Goal: Task Accomplishment & Management: Manage account settings

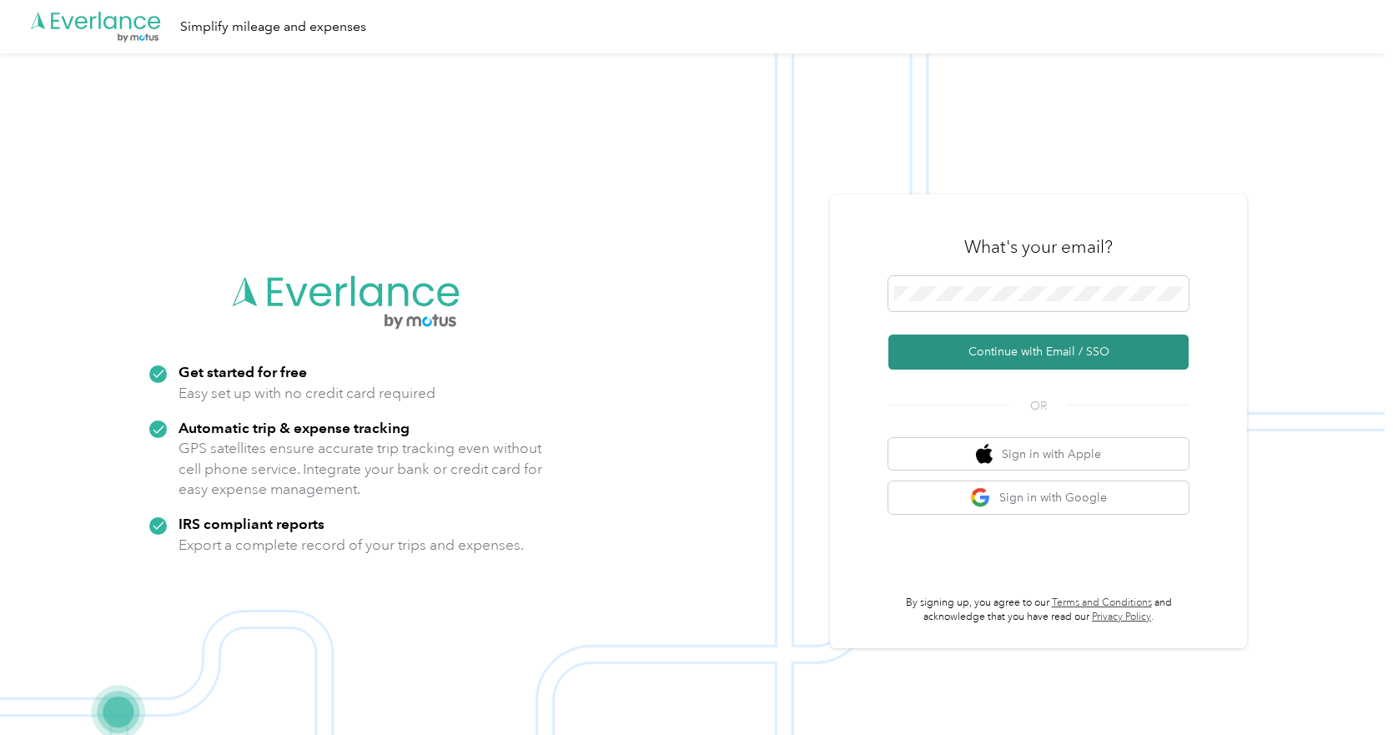
click at [957, 352] on button "Continue with Email / SSO" at bounding box center [1038, 352] width 300 height 35
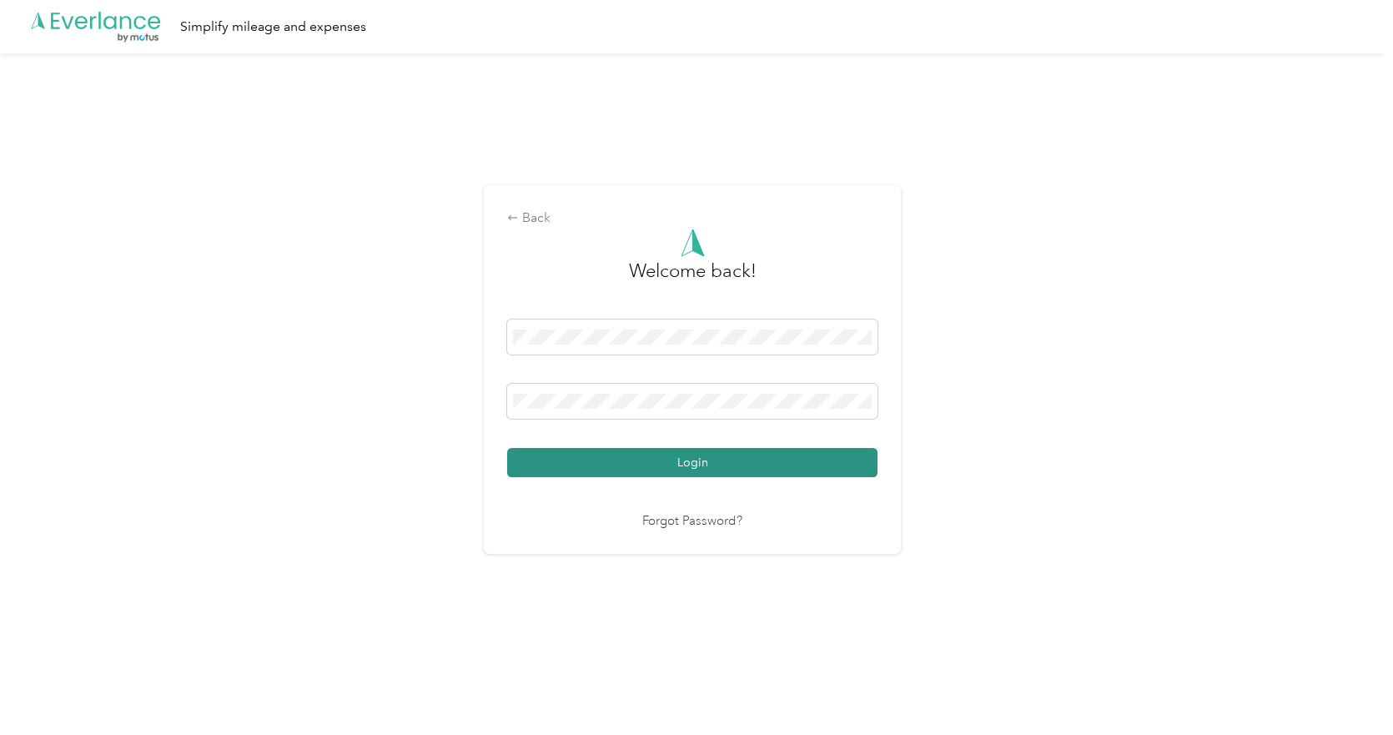
click at [778, 472] on button "Login" at bounding box center [692, 462] width 370 height 29
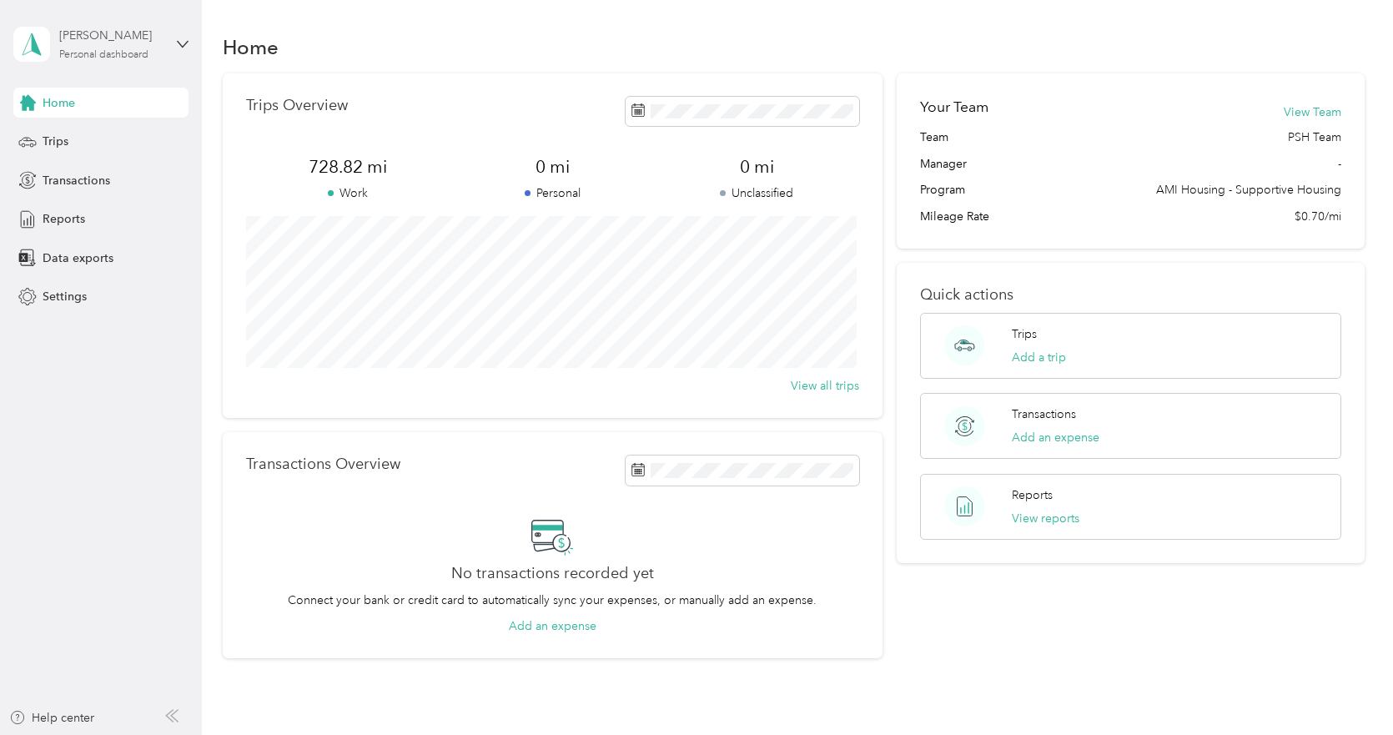
click at [162, 49] on div "[PERSON_NAME] Personal dashboard" at bounding box center [111, 43] width 104 height 33
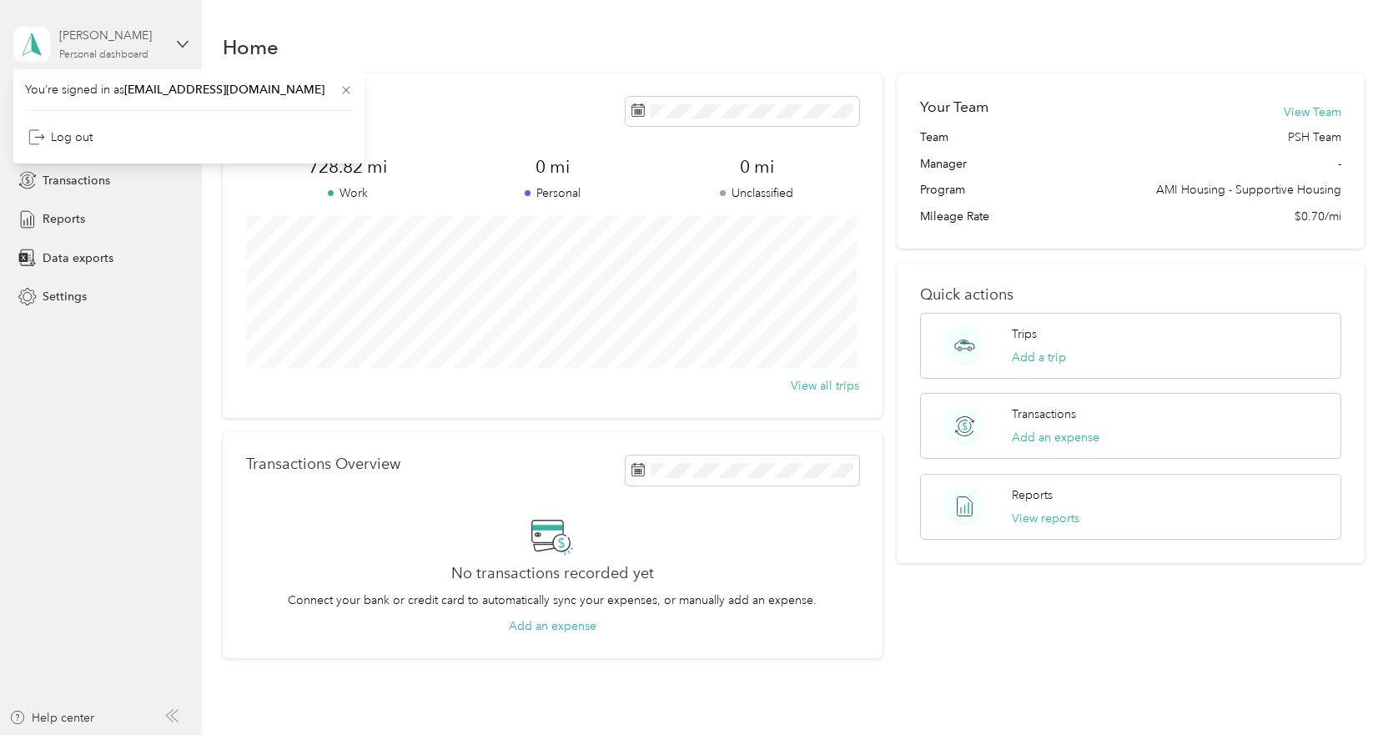
click at [162, 49] on div "[PERSON_NAME] Personal dashboard" at bounding box center [111, 43] width 104 height 33
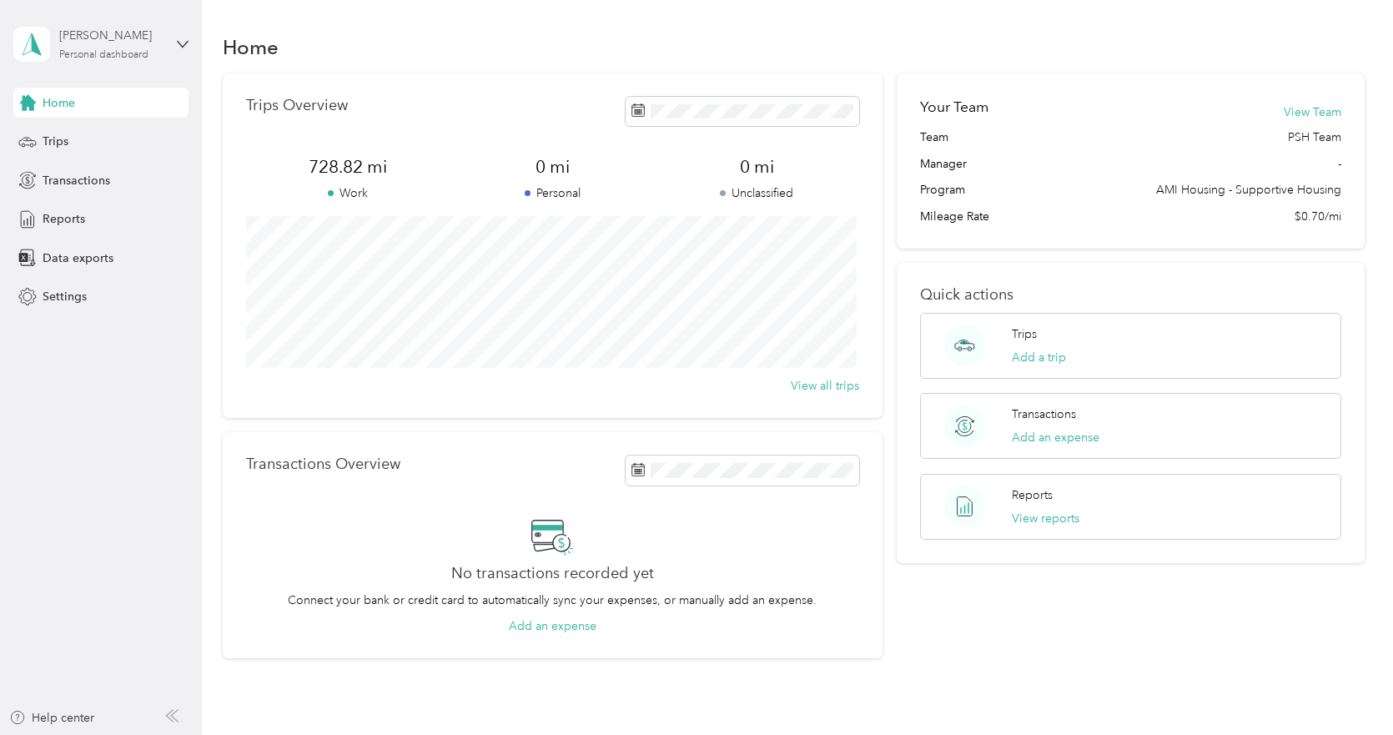
click at [112, 53] on div "Personal dashboard" at bounding box center [103, 55] width 89 height 10
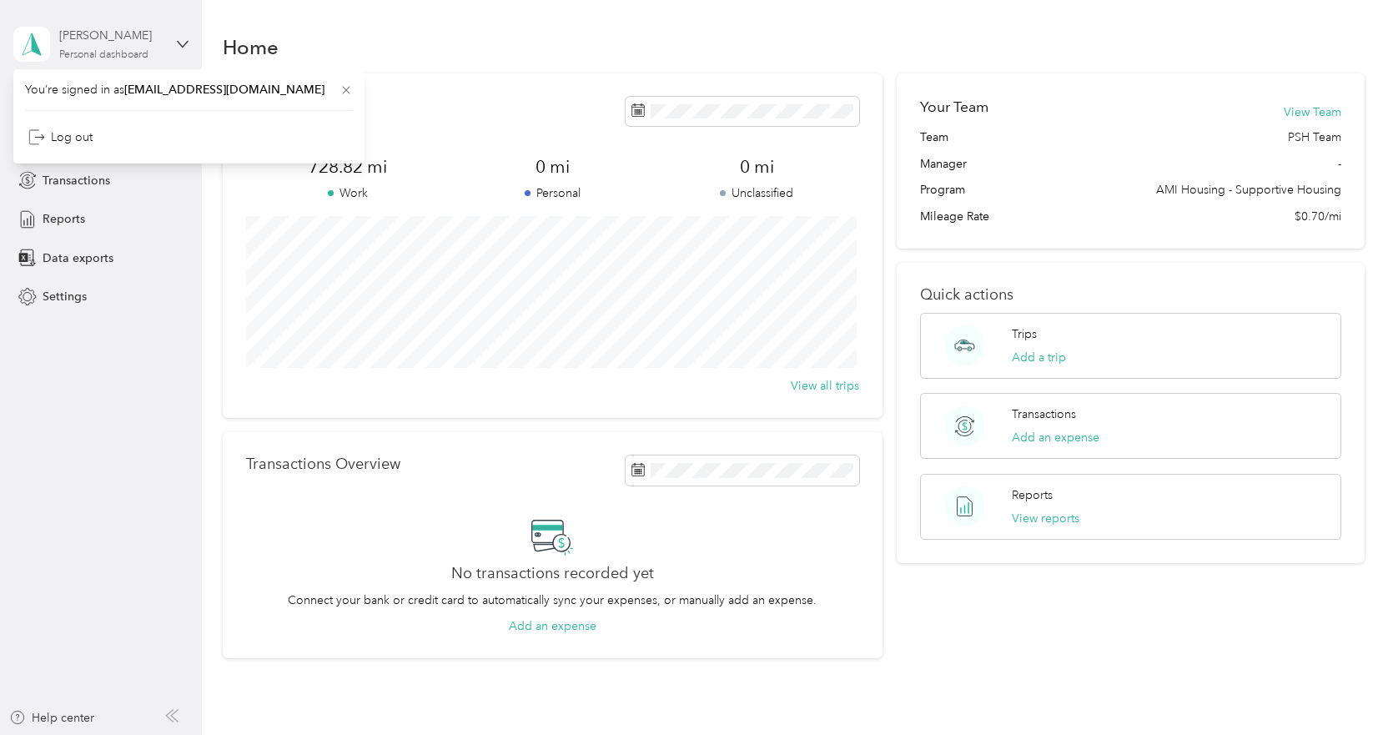
click at [112, 53] on div "Personal dashboard" at bounding box center [103, 55] width 89 height 10
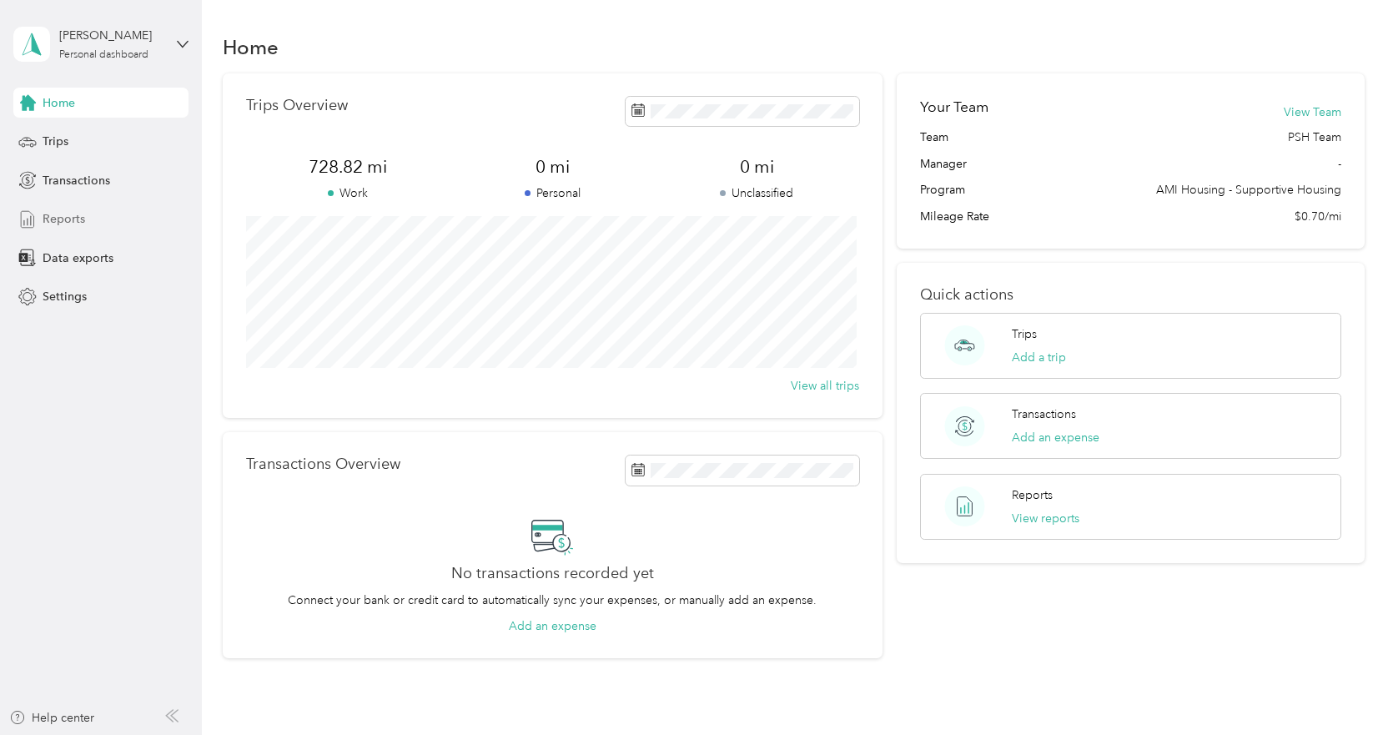
click at [97, 212] on div "Reports" at bounding box center [100, 219] width 175 height 30
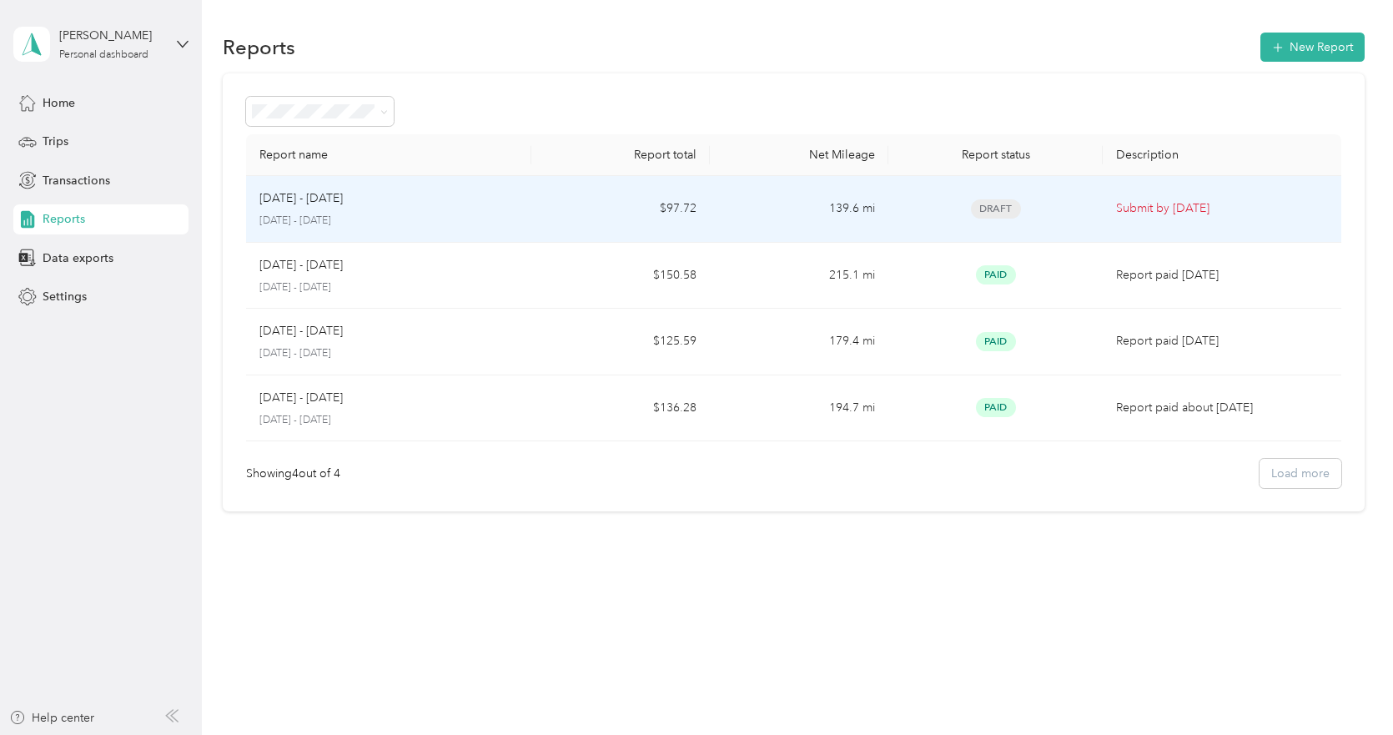
click at [522, 211] on td "[DATE] - [DATE] [DATE] - [DATE]" at bounding box center [388, 209] width 285 height 67
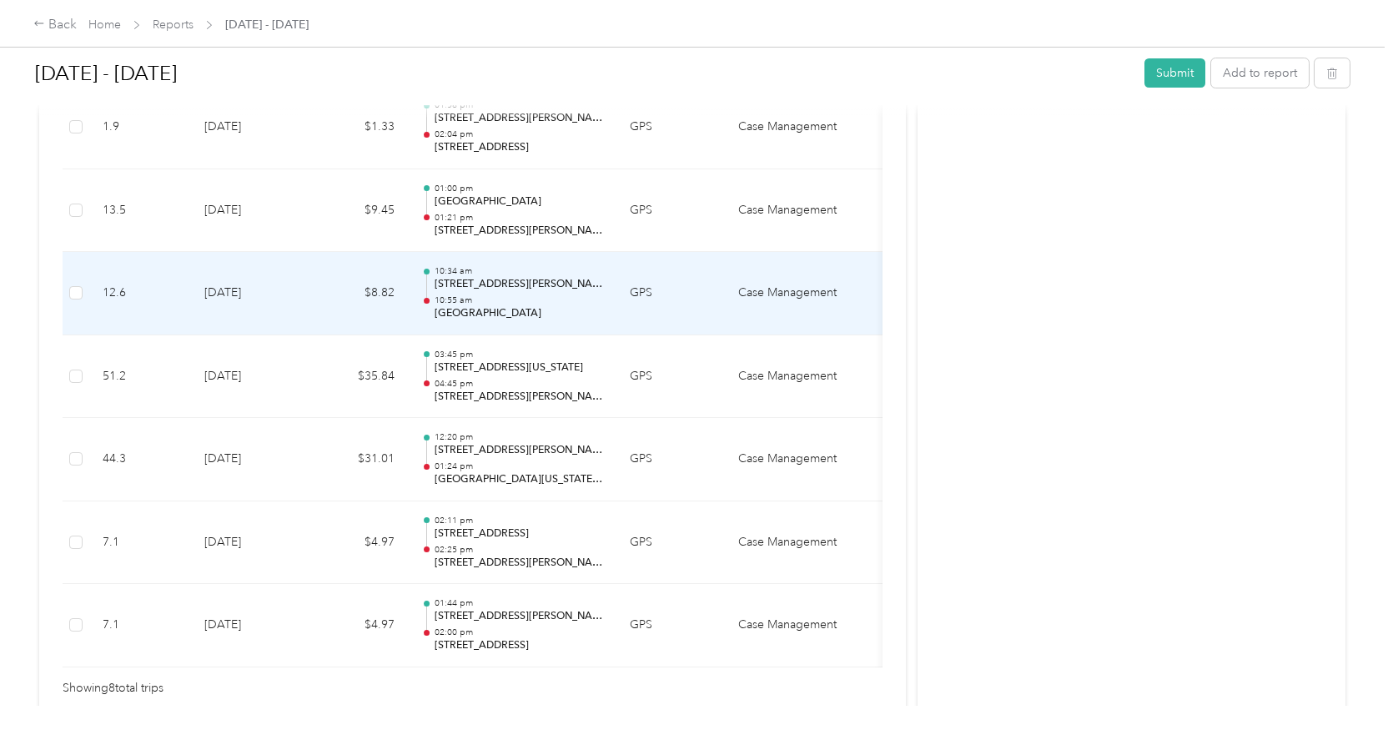
scroll to position [728, 0]
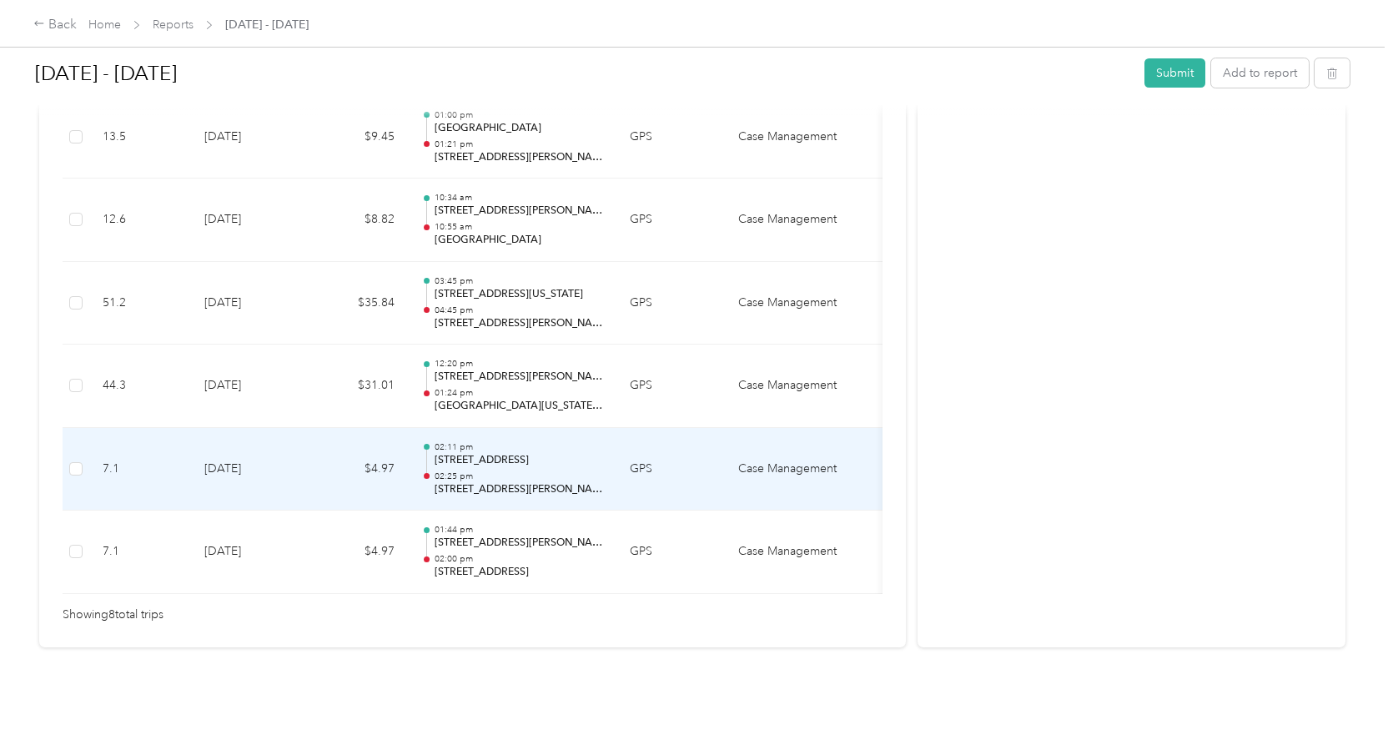
click at [524, 482] on p "[STREET_ADDRESS][PERSON_NAME]" at bounding box center [519, 489] width 169 height 15
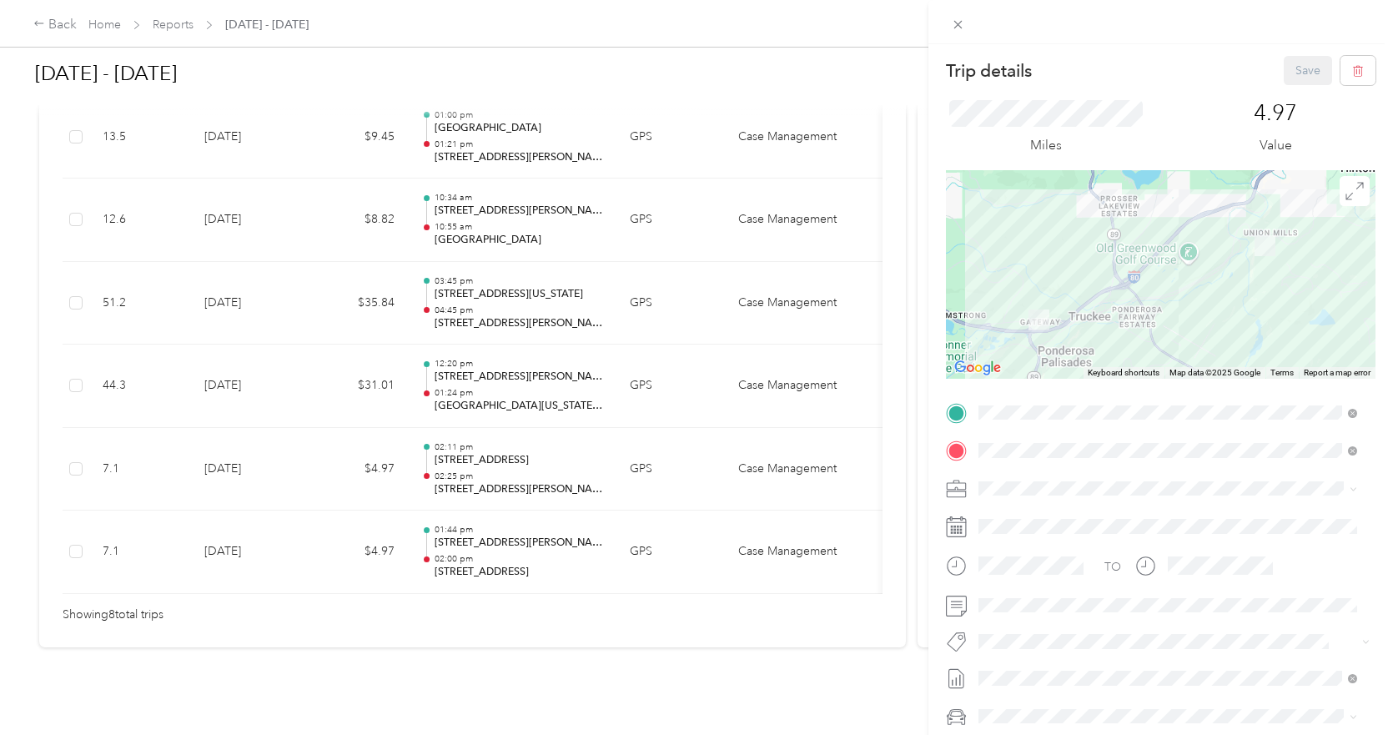
click at [1034, 317] on img at bounding box center [1039, 320] width 21 height 21
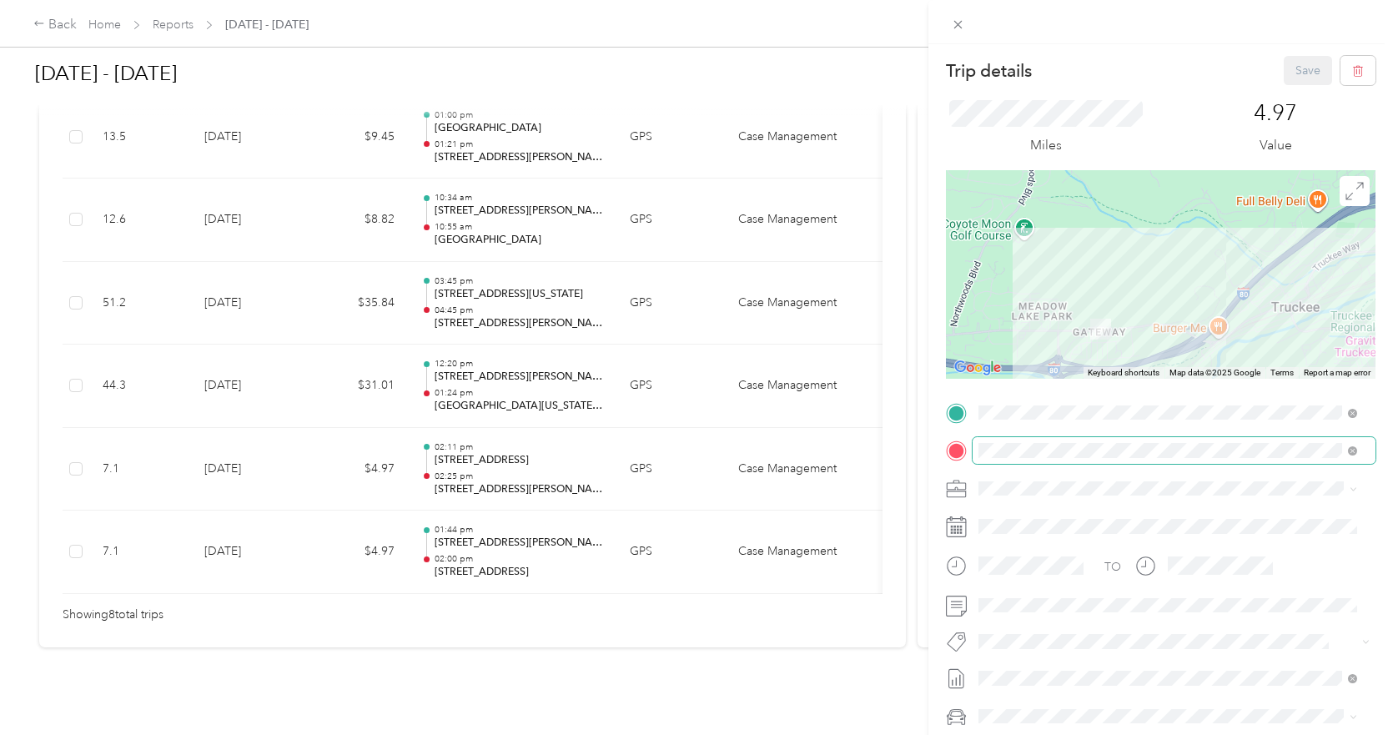
click at [1068, 440] on span at bounding box center [1174, 450] width 403 height 27
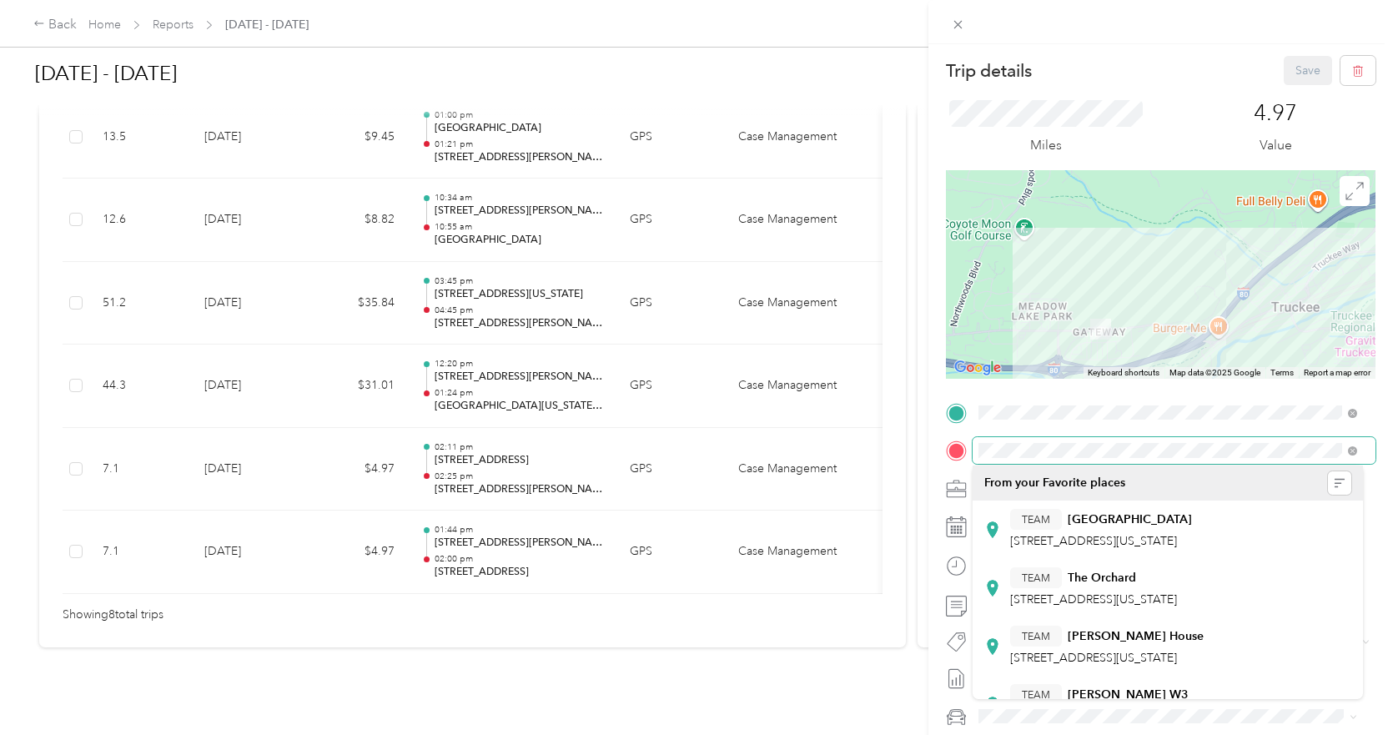
click at [955, 456] on div at bounding box center [1161, 450] width 430 height 27
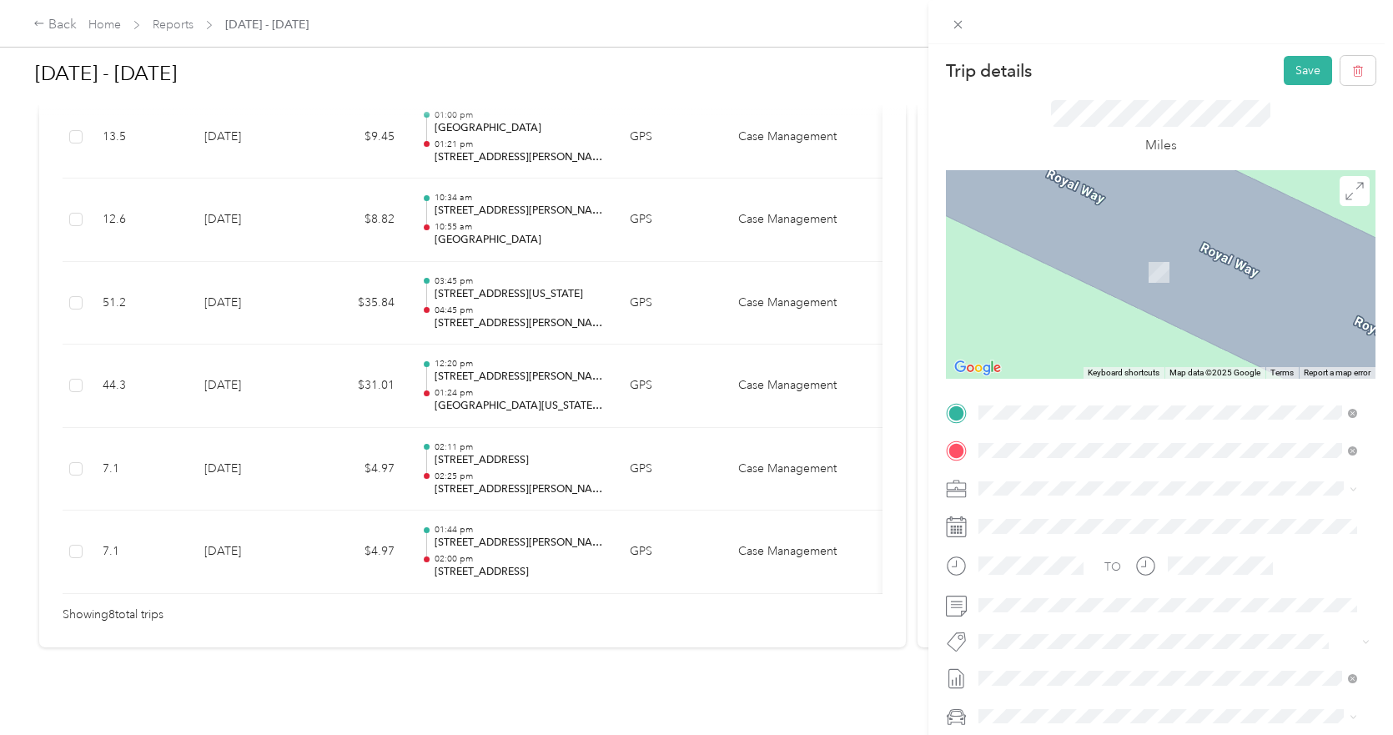
click at [1129, 496] on li "[STREET_ADDRESS][PERSON_NAME][US_STATE]" at bounding box center [1168, 512] width 390 height 34
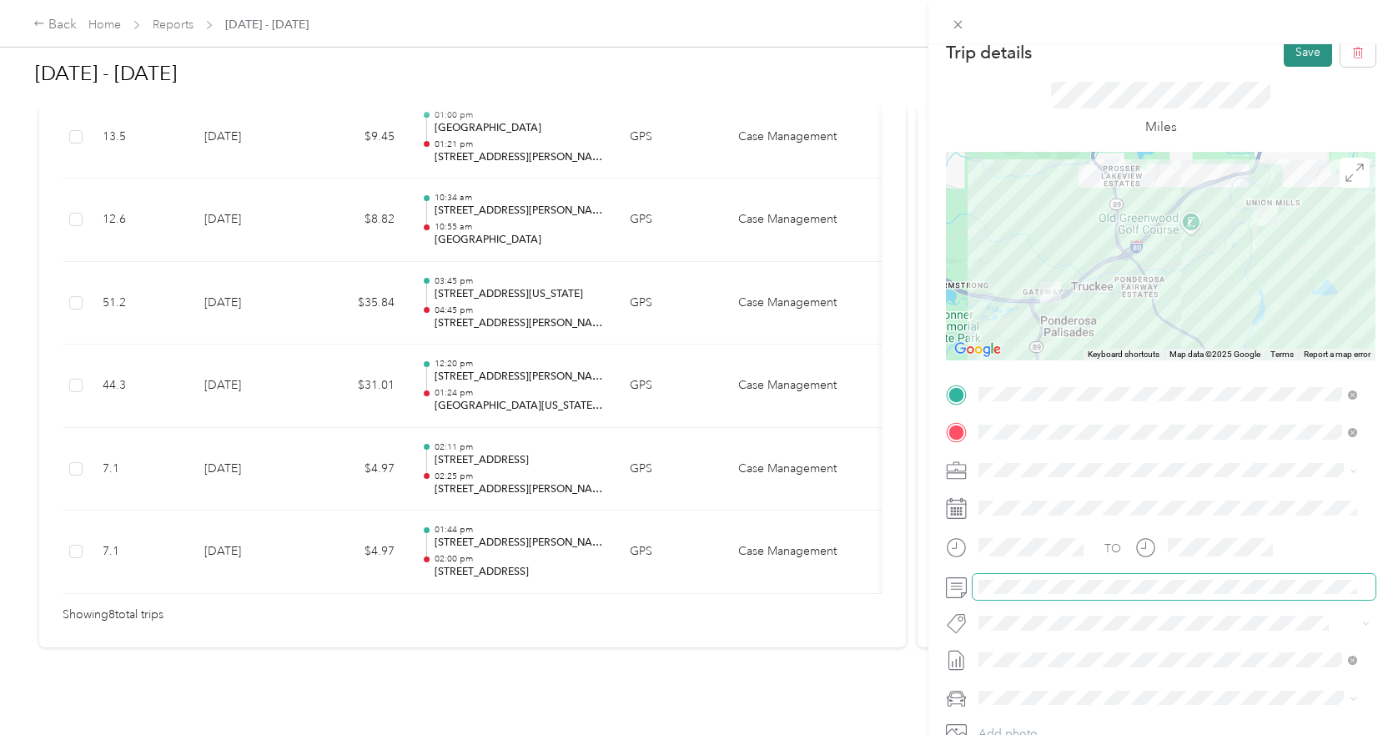
scroll to position [0, 0]
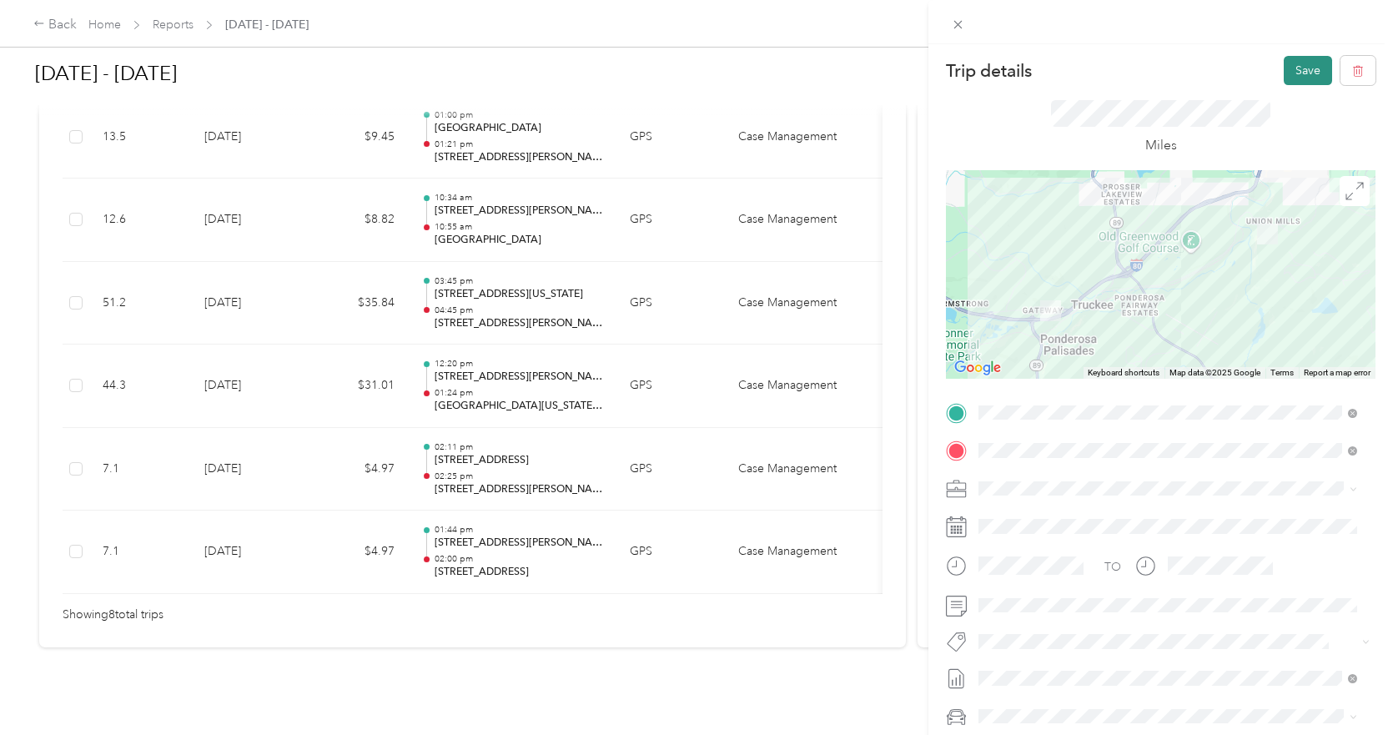
click at [1272, 64] on button "Save" at bounding box center [1308, 70] width 48 height 29
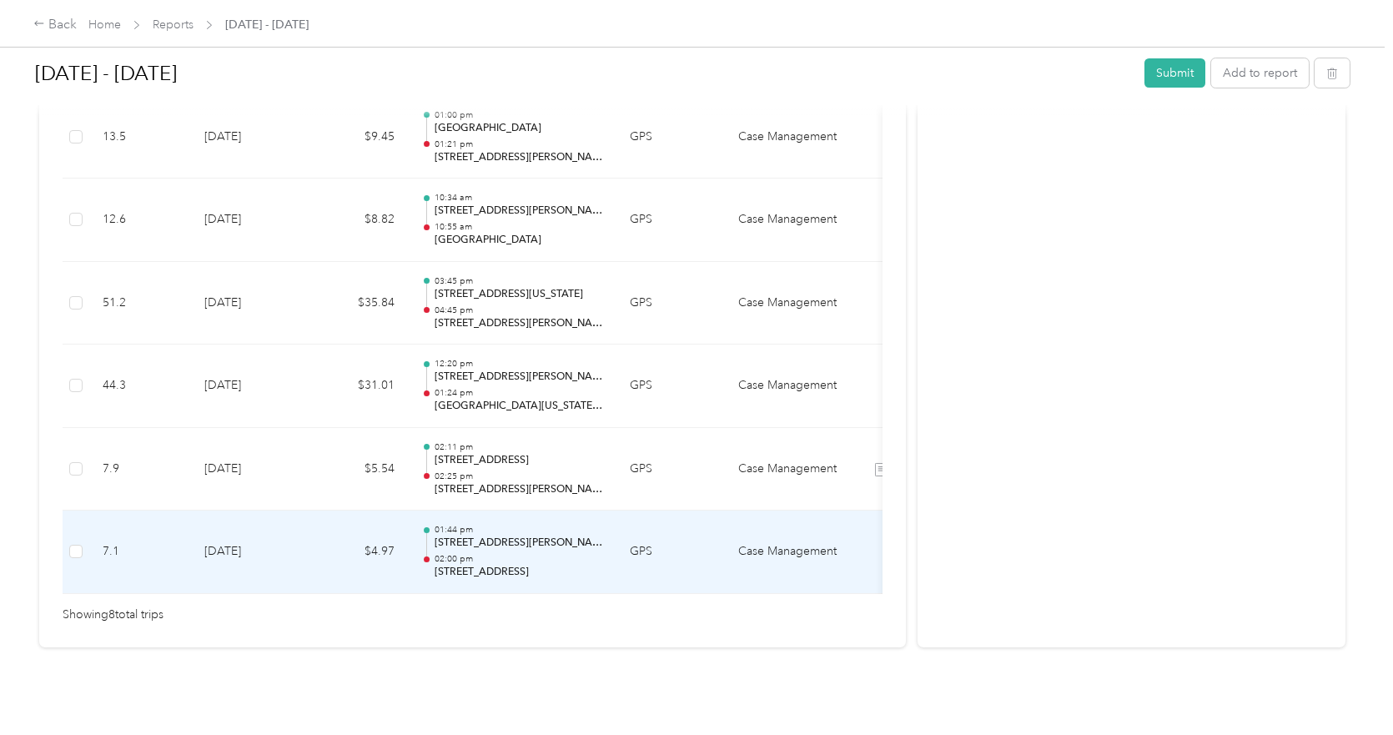
click at [556, 553] on p "02:00 pm" at bounding box center [519, 559] width 169 height 12
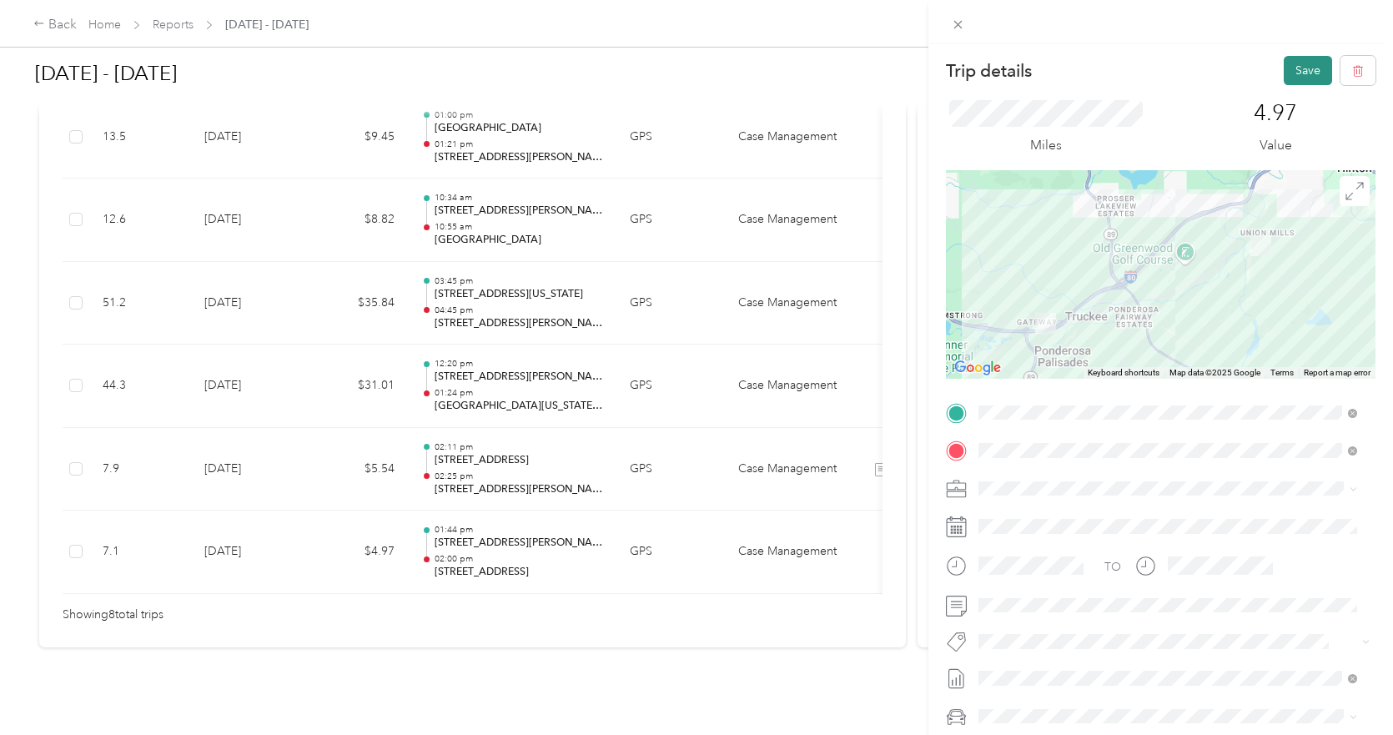
click at [1272, 63] on button "Save" at bounding box center [1308, 70] width 48 height 29
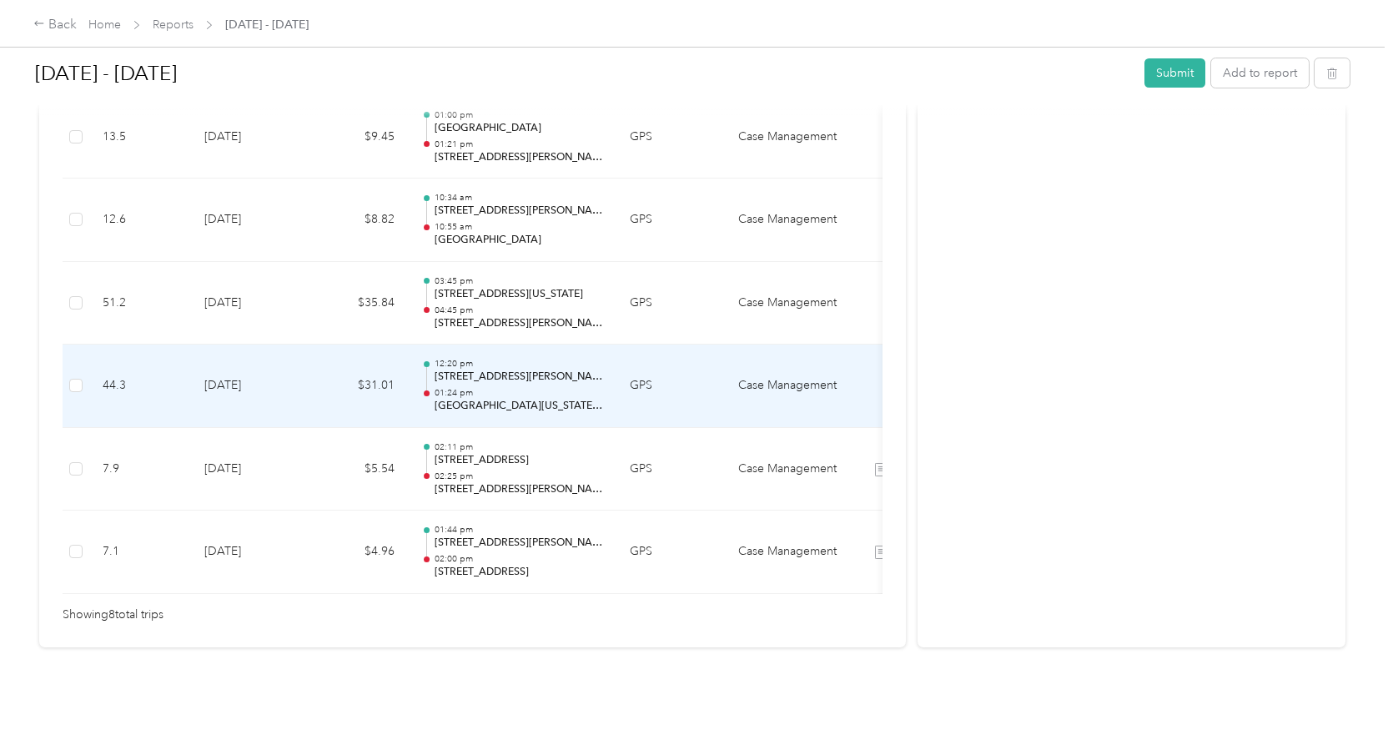
click at [521, 399] on p "[GEOGRAPHIC_DATA][US_STATE], [US_STATE][GEOGRAPHIC_DATA][US_STATE], [GEOGRAPHIC…" at bounding box center [519, 406] width 169 height 15
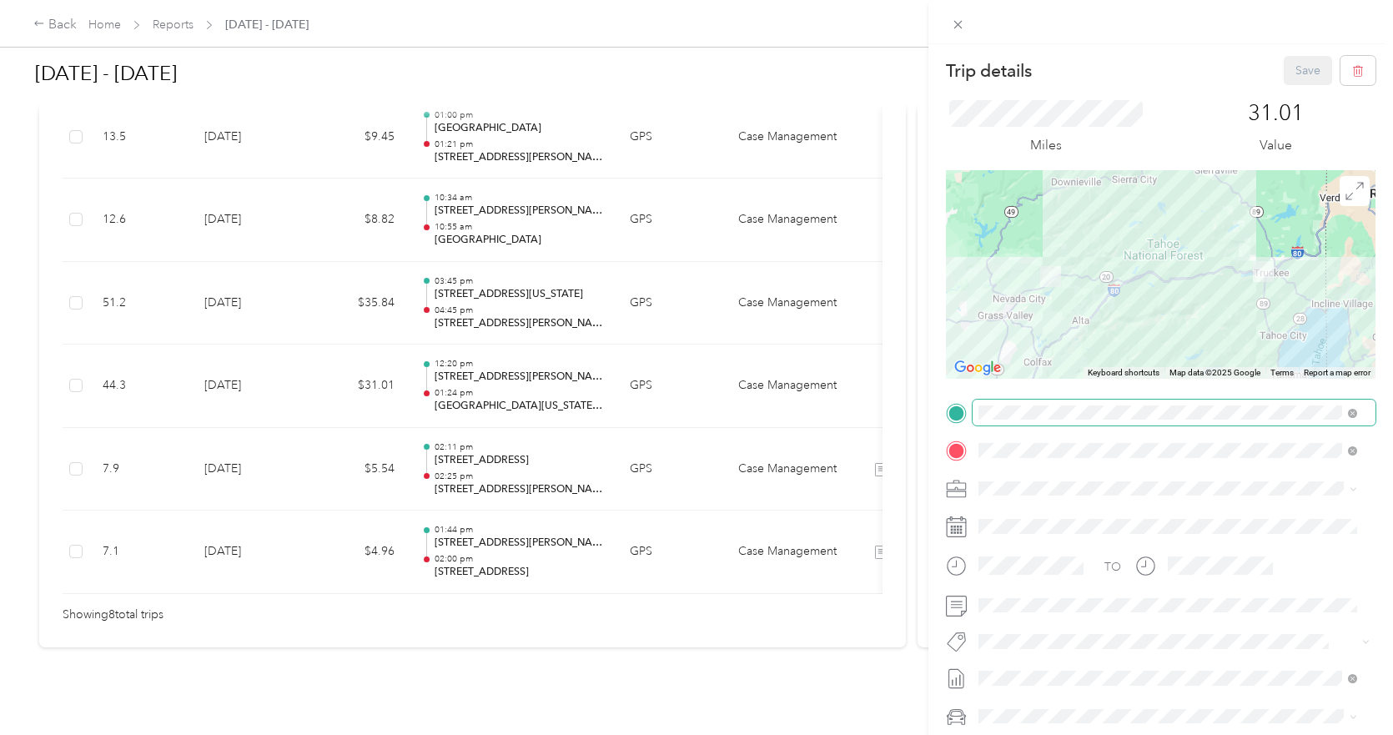
click at [1136, 420] on span at bounding box center [1174, 413] width 403 height 27
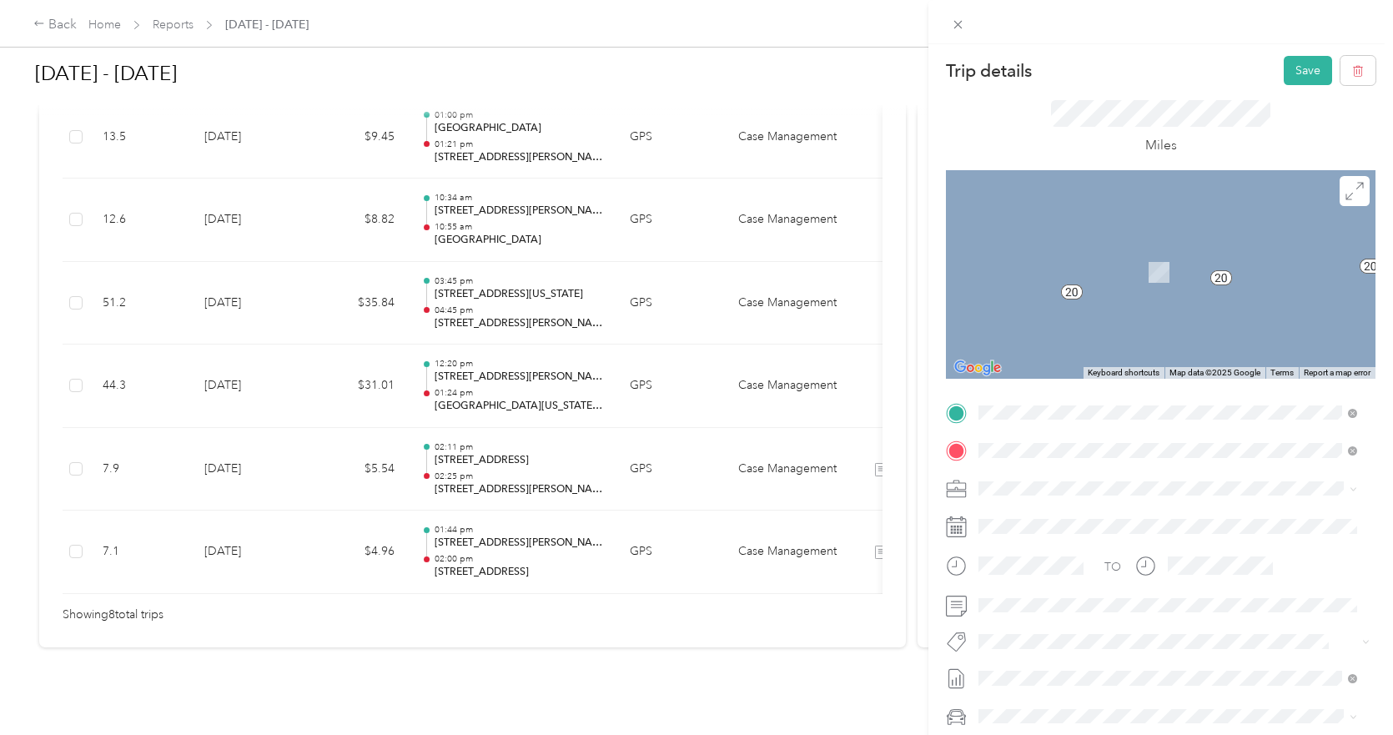
click at [1088, 475] on span "[STREET_ADDRESS][PERSON_NAME][US_STATE]" at bounding box center [1139, 473] width 259 height 15
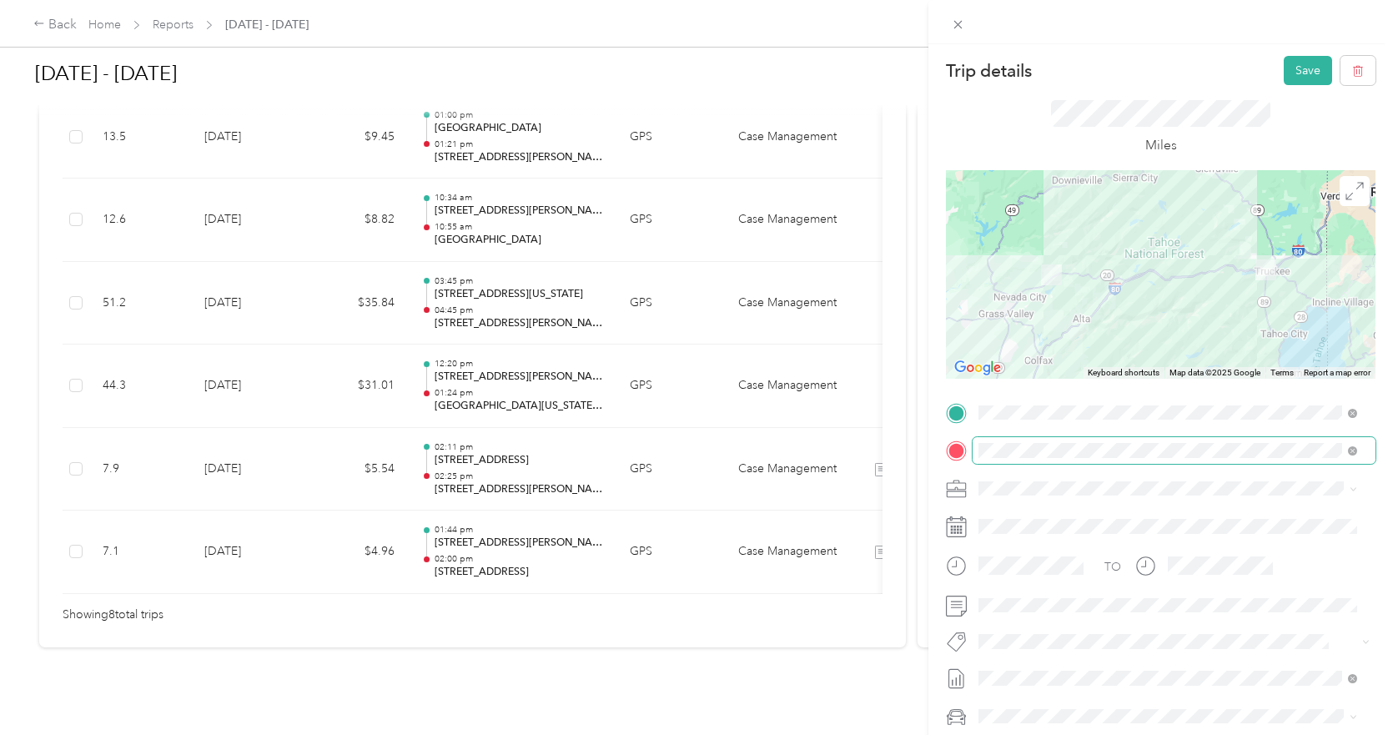
click at [1106, 659] on div "Trip details Save This trip cannot be edited because it is either under review,…" at bounding box center [692, 735] width 1385 height 0
click at [1106, 462] on li "From your Favorite places" at bounding box center [1168, 477] width 390 height 35
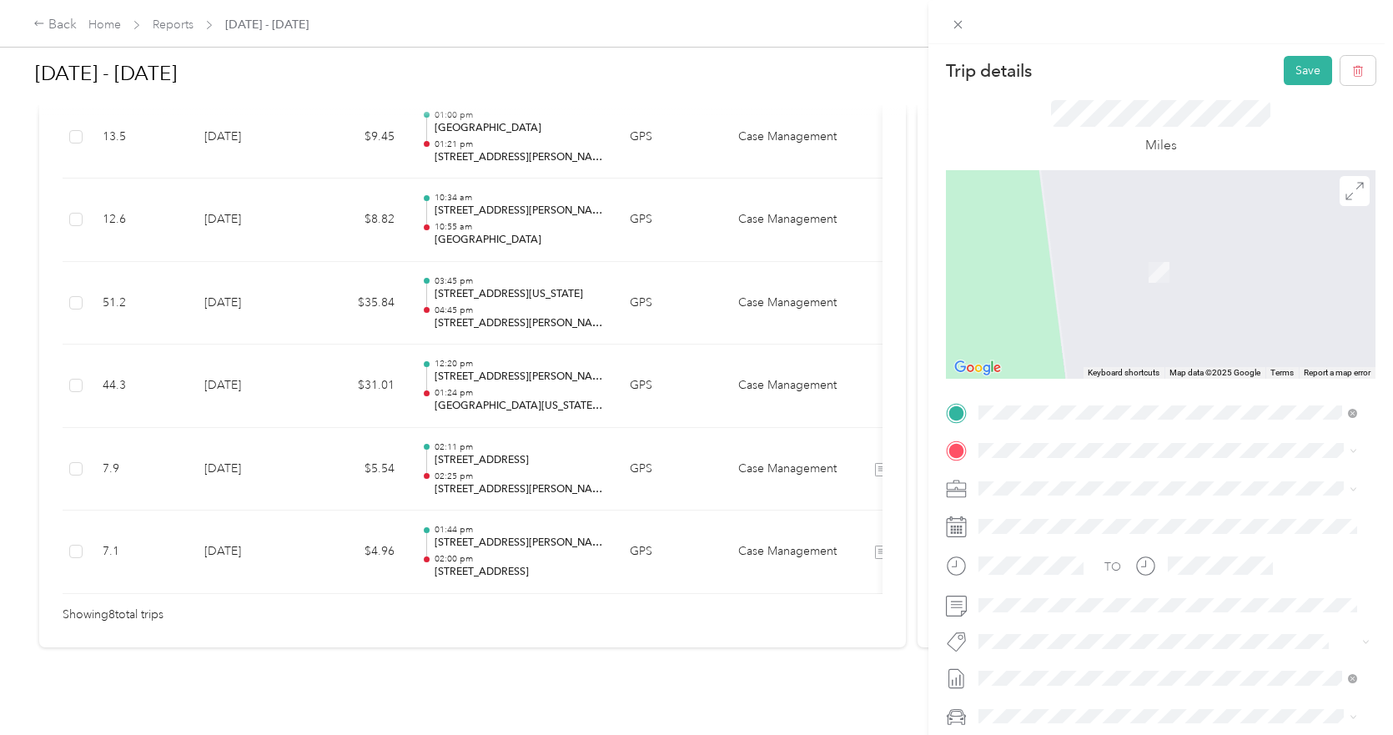
click at [1110, 510] on span "[STREET_ADDRESS][US_STATE][US_STATE]" at bounding box center [1124, 509] width 228 height 15
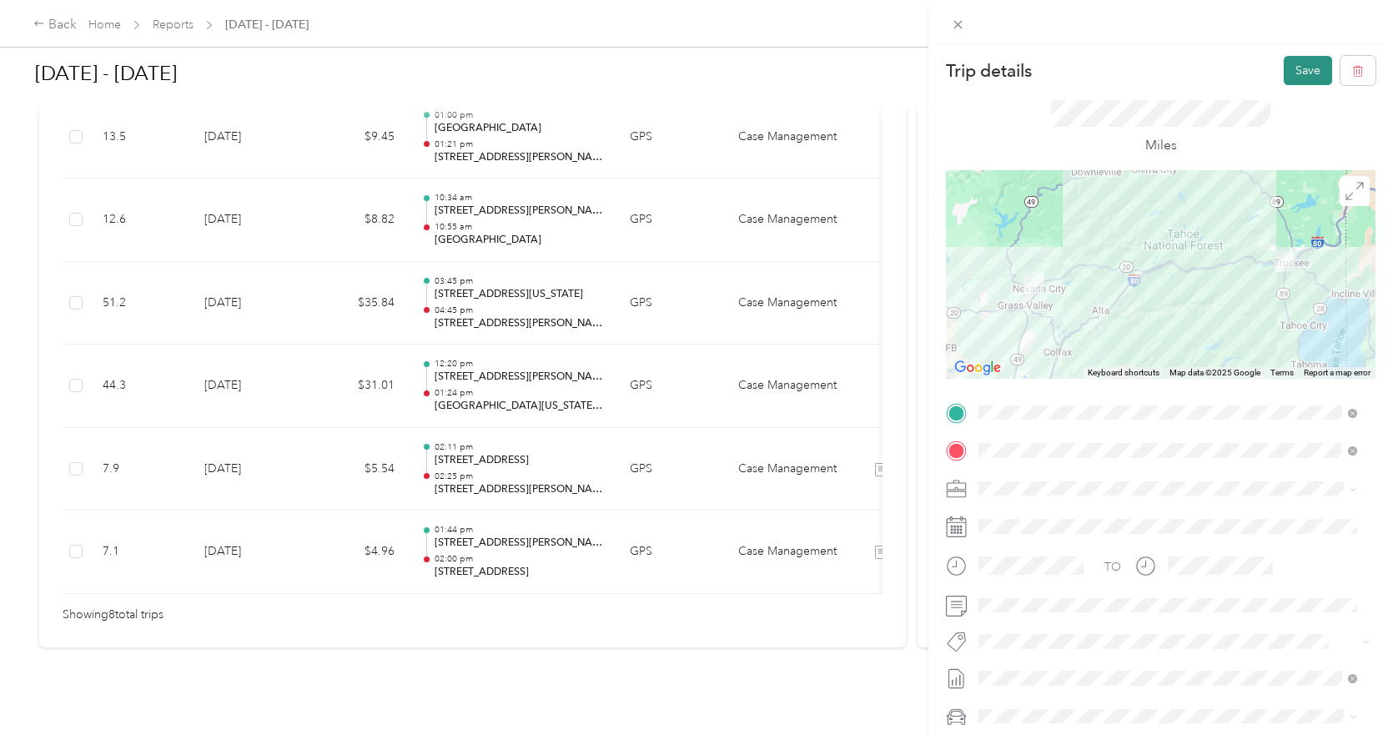
click at [1272, 69] on button "Save" at bounding box center [1308, 70] width 48 height 29
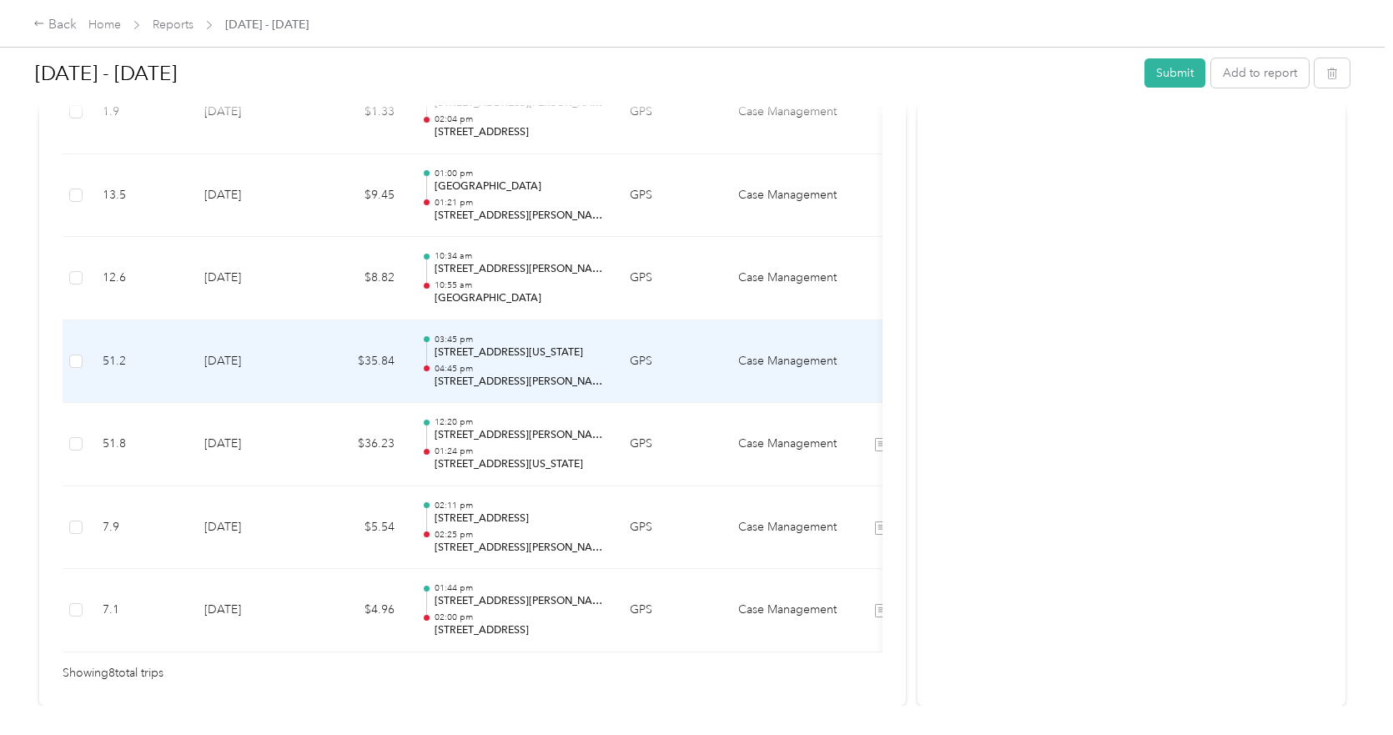
scroll to position [561, 0]
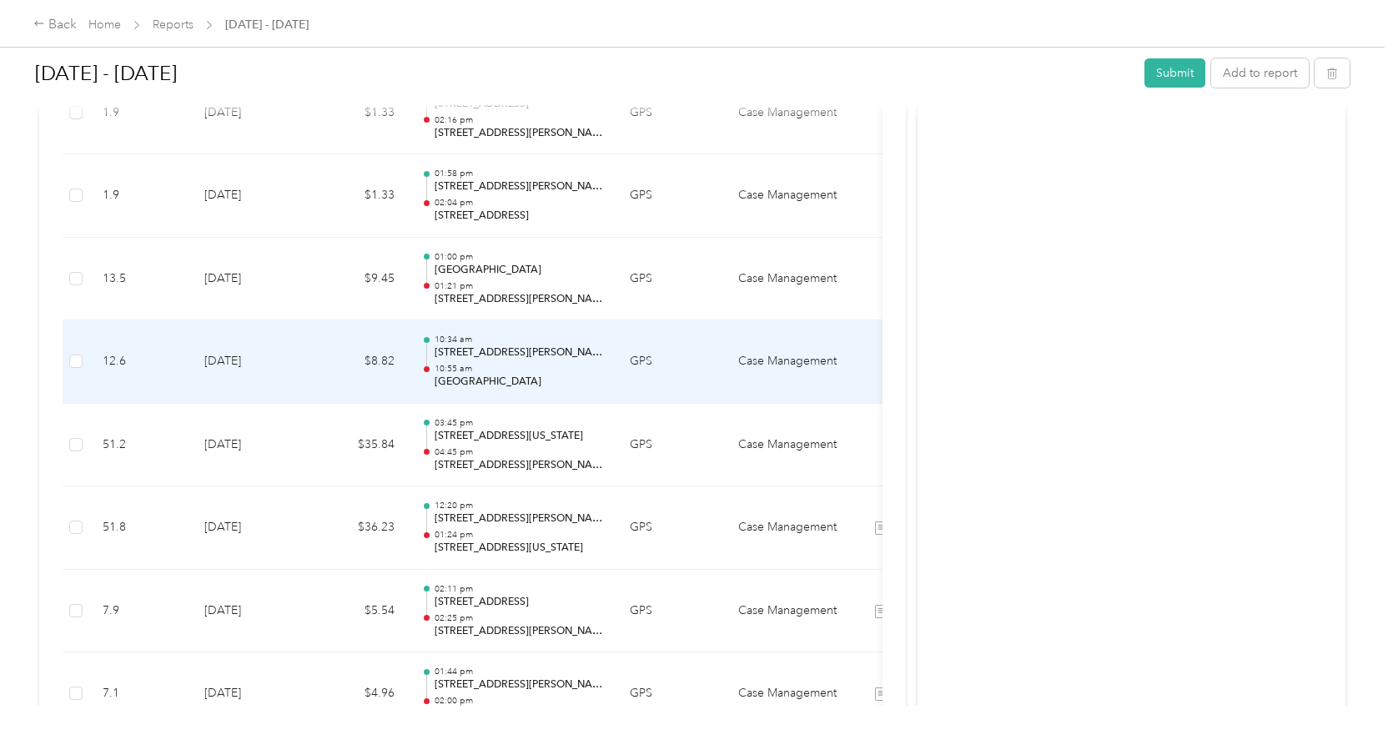
click at [554, 360] on p "[STREET_ADDRESS][PERSON_NAME]" at bounding box center [519, 352] width 169 height 15
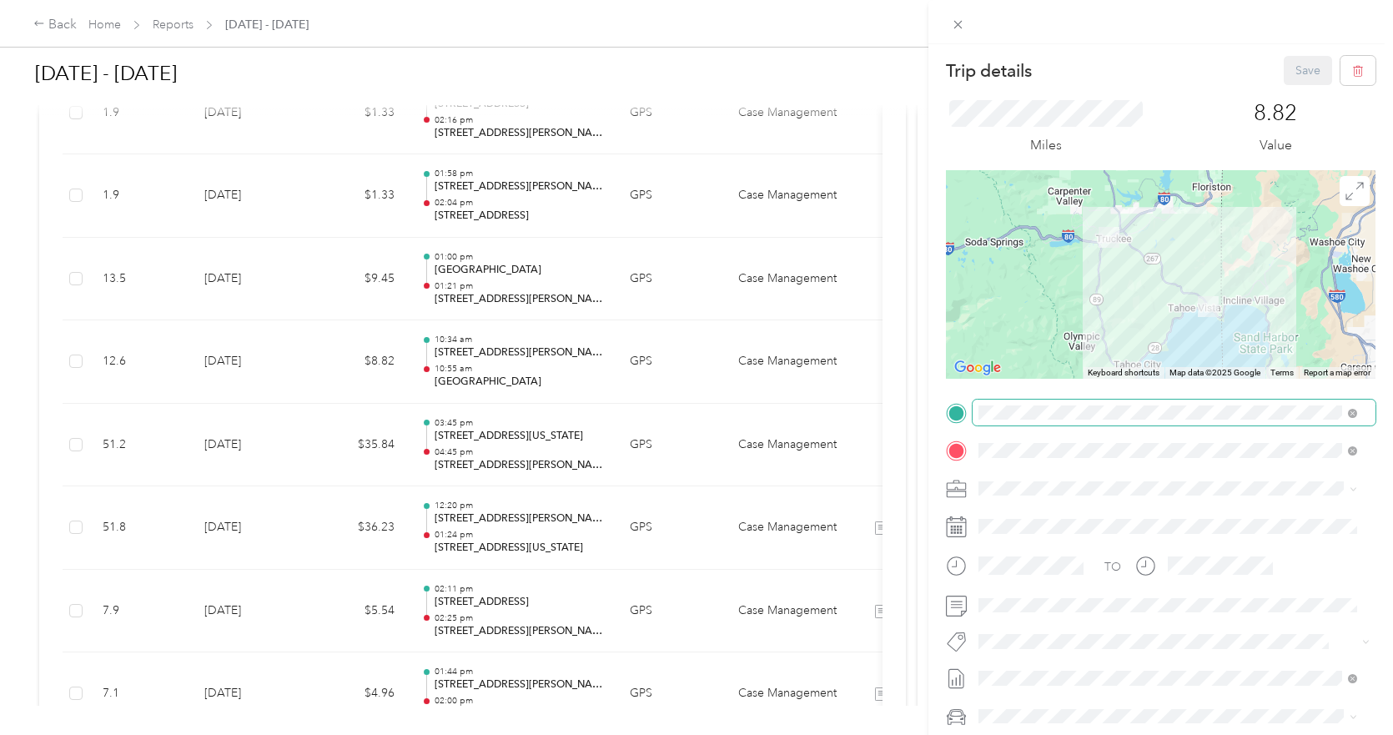
click at [1042, 423] on span at bounding box center [1174, 413] width 403 height 27
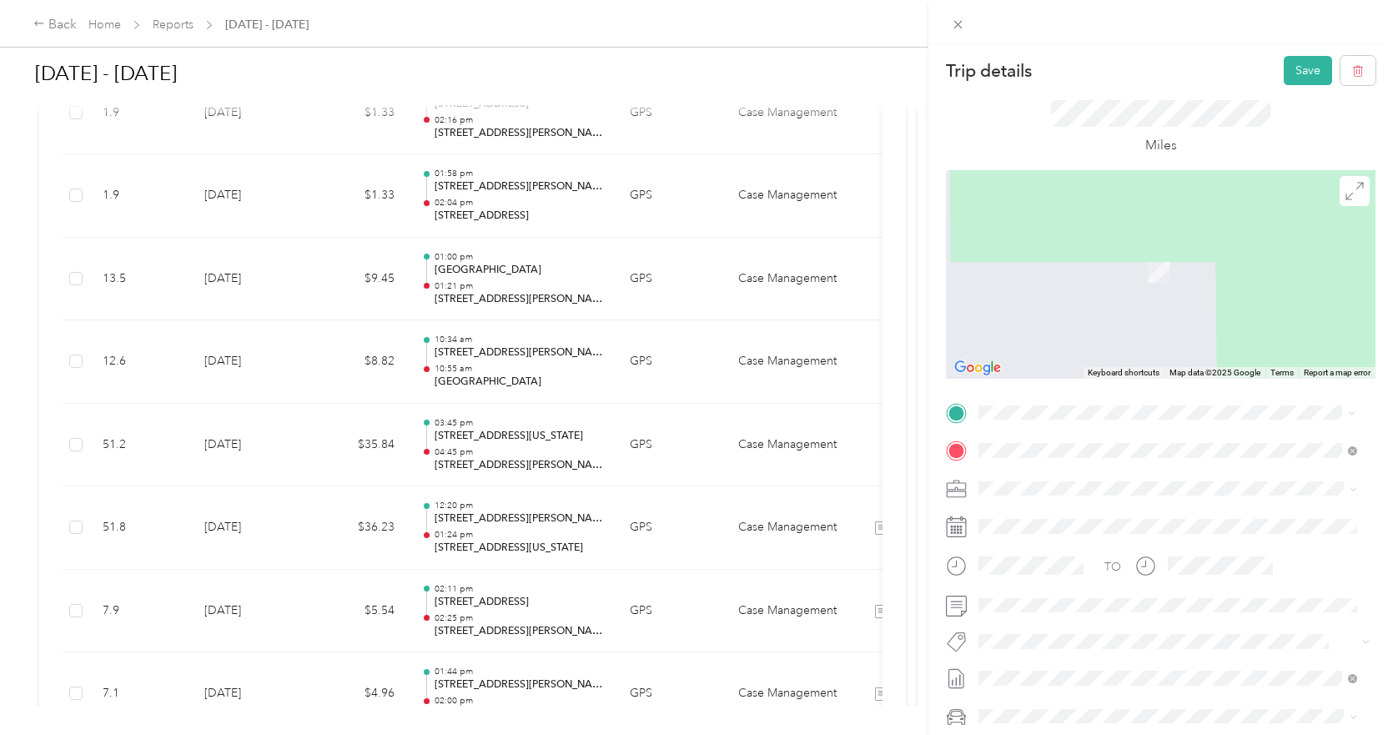
click at [1069, 471] on span "[STREET_ADDRESS][PERSON_NAME][US_STATE]" at bounding box center [1139, 473] width 259 height 15
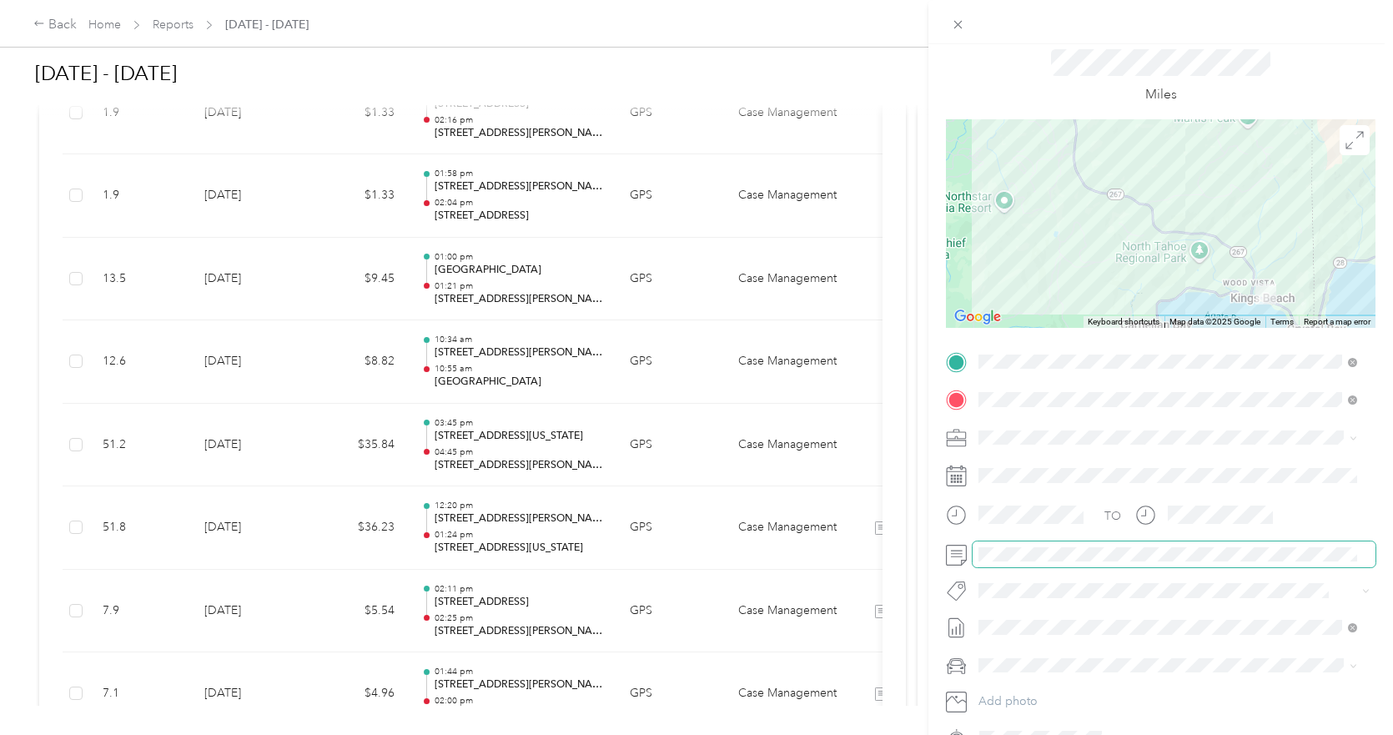
scroll to position [0, 0]
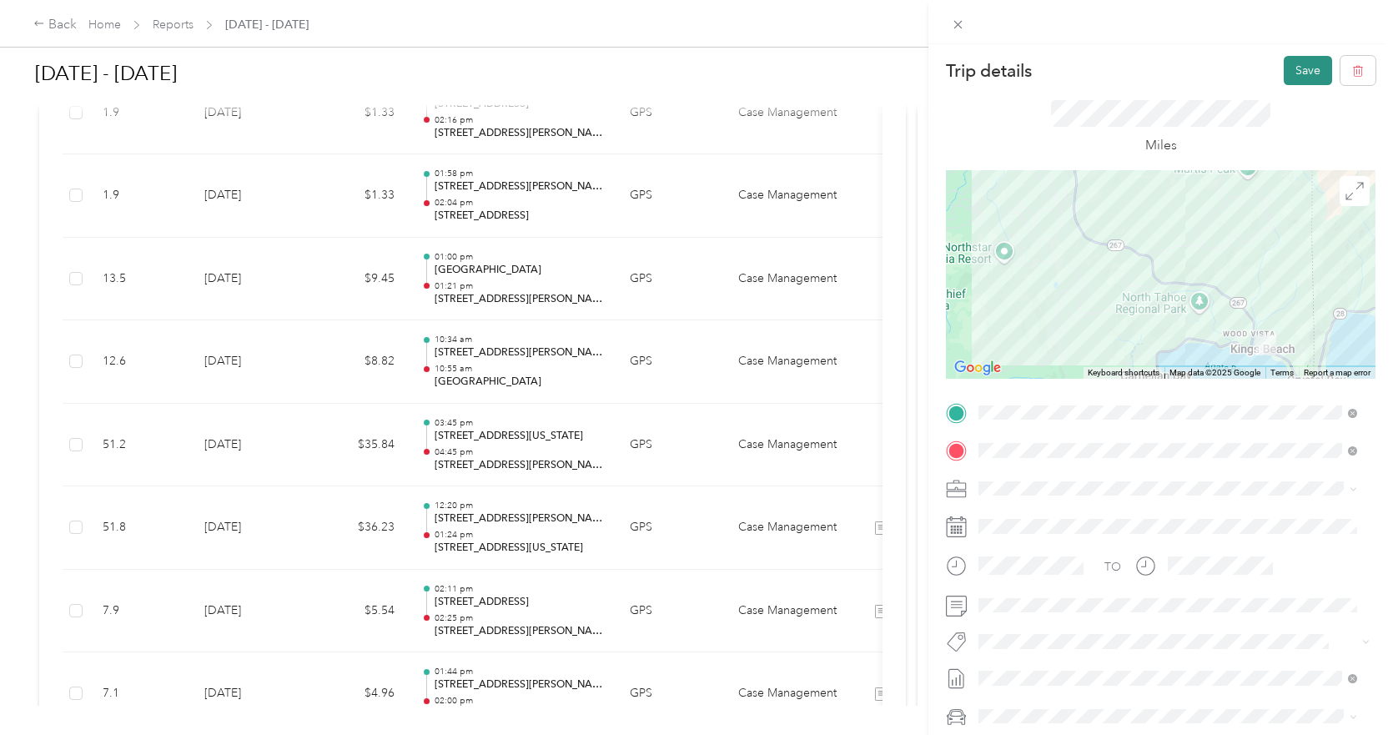
click at [1272, 76] on button "Save" at bounding box center [1308, 70] width 48 height 29
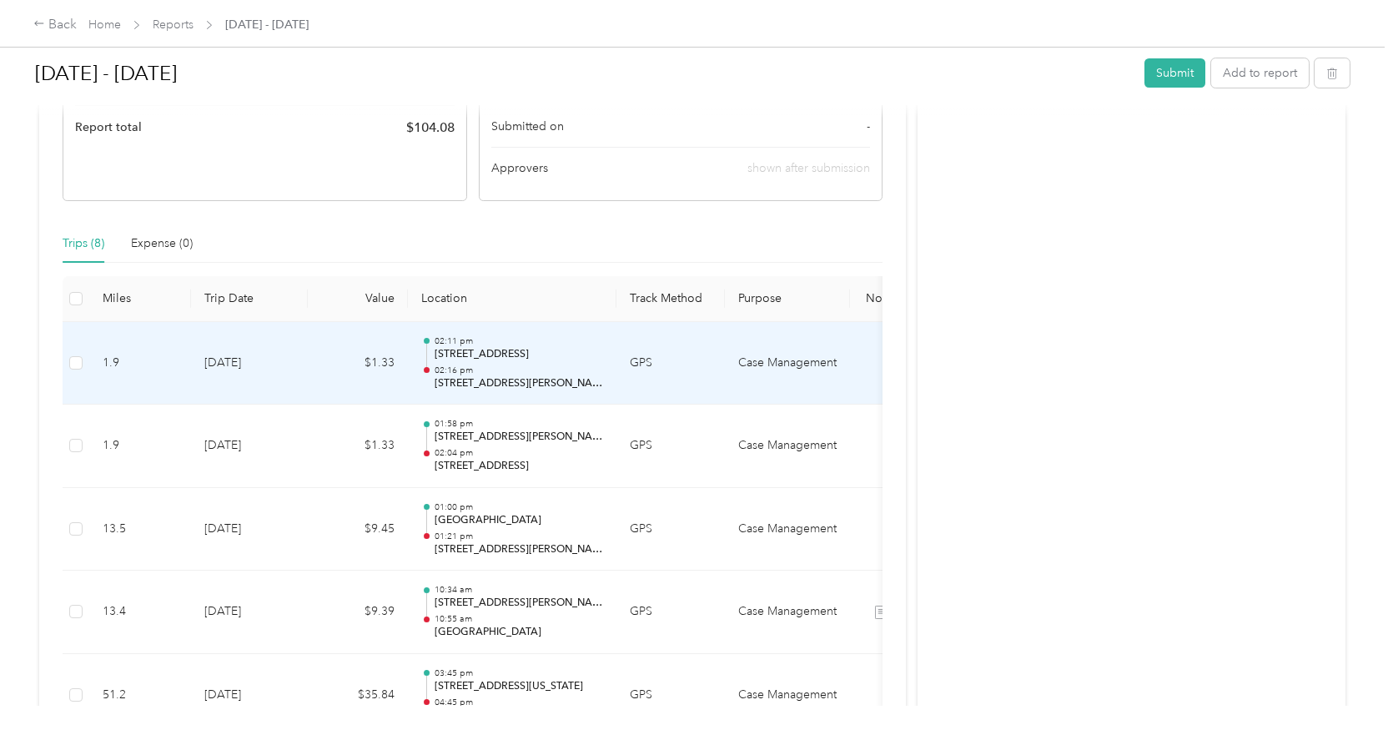
scroll to position [395, 0]
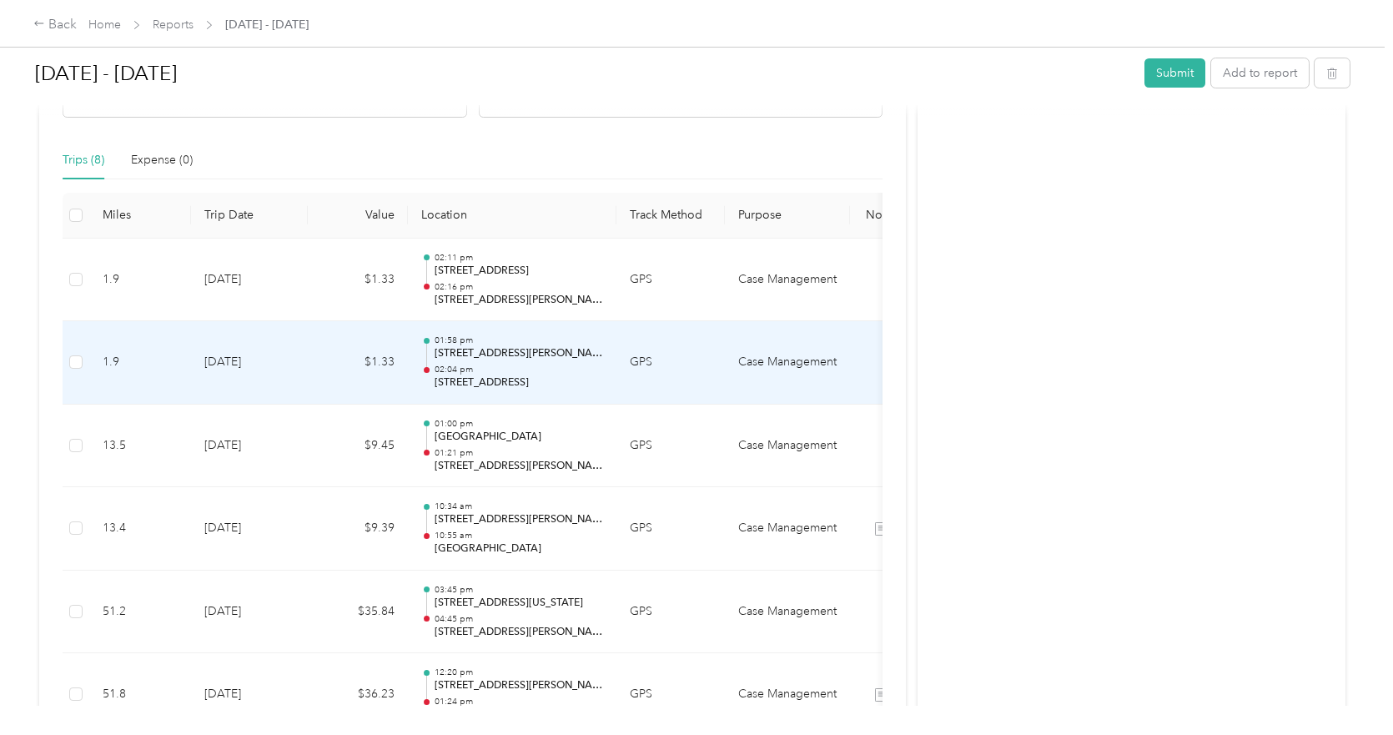
click at [510, 345] on p "01:58 pm" at bounding box center [519, 341] width 169 height 12
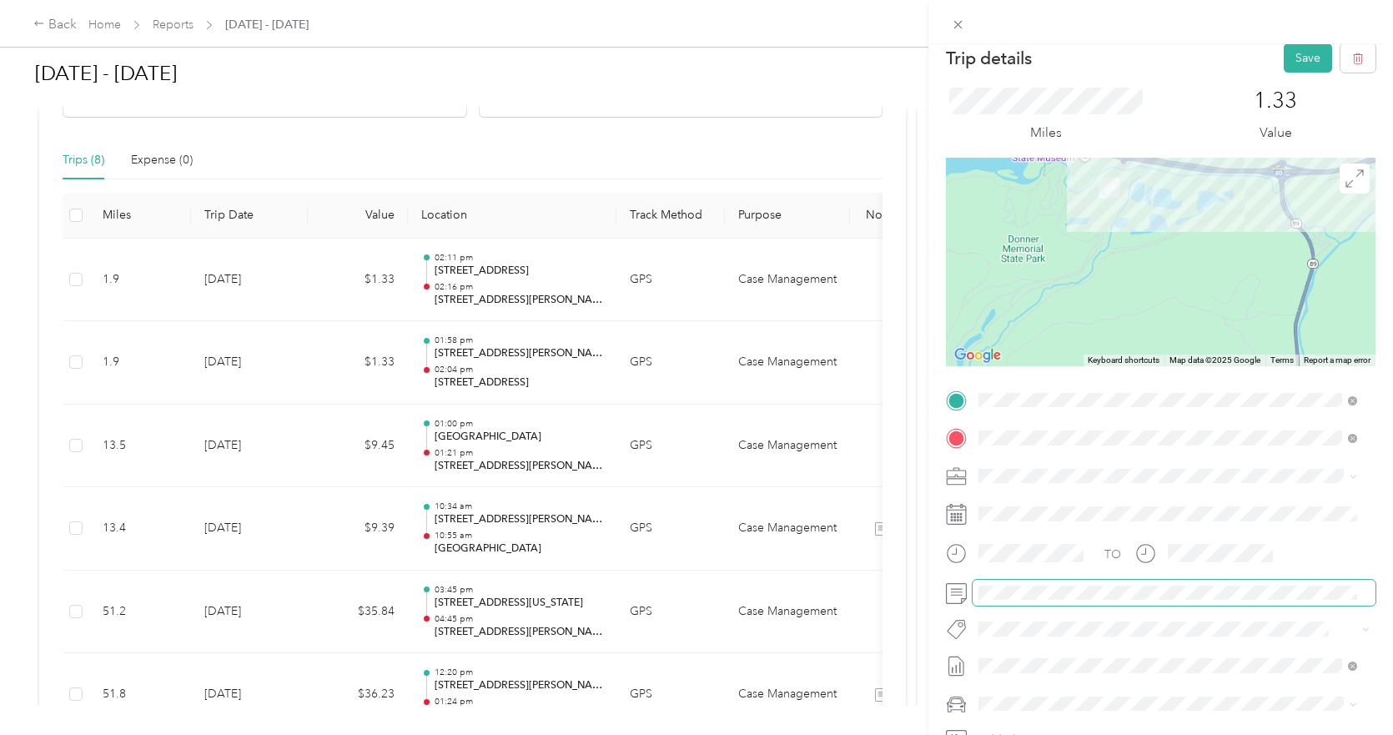
scroll to position [0, 0]
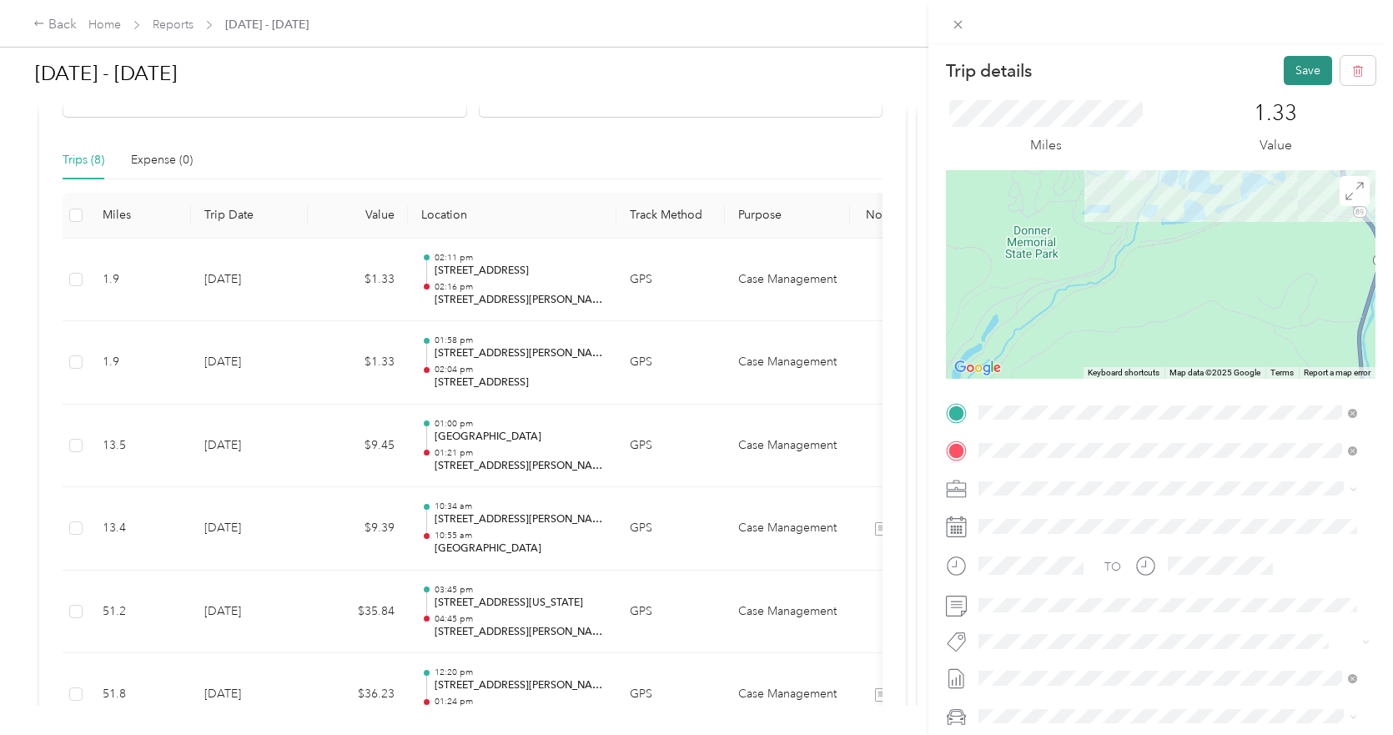
click at [1272, 73] on button "Save" at bounding box center [1308, 70] width 48 height 29
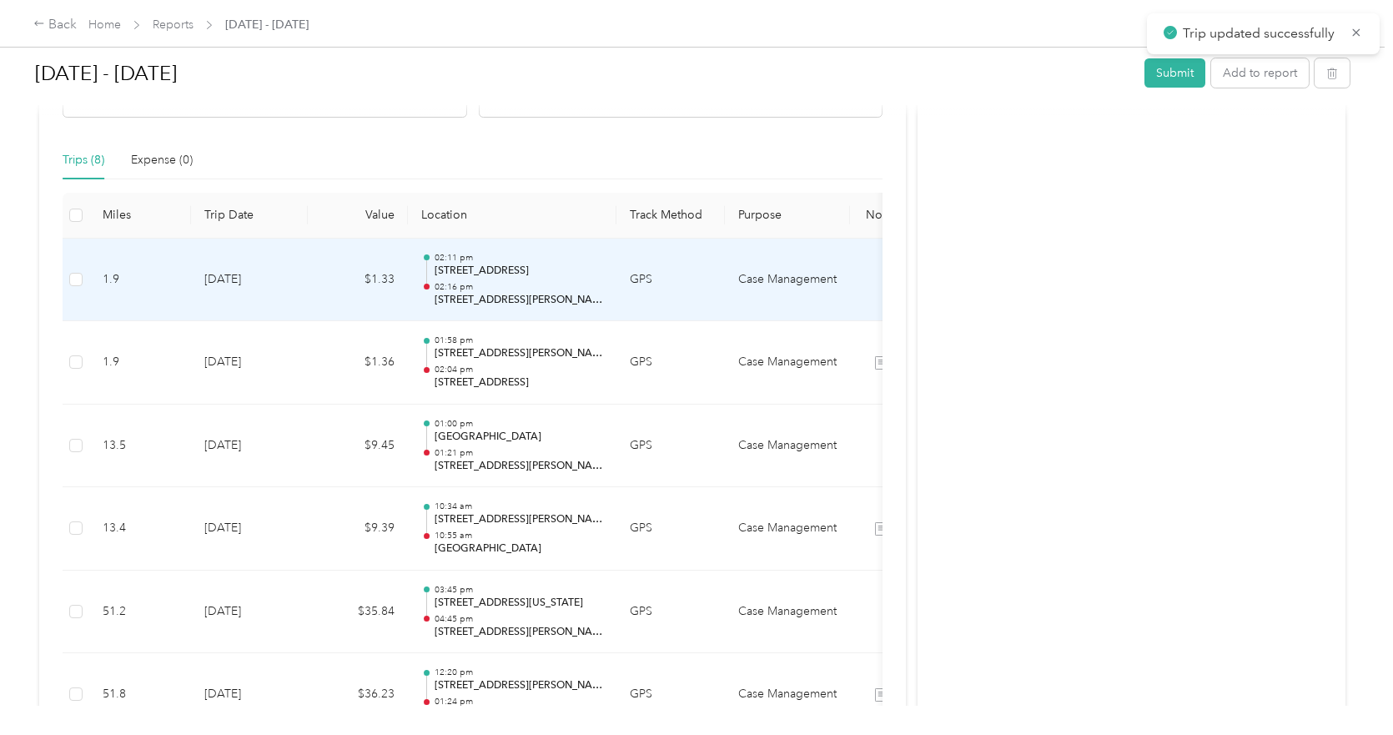
click at [501, 284] on p "02:16 pm" at bounding box center [519, 287] width 169 height 12
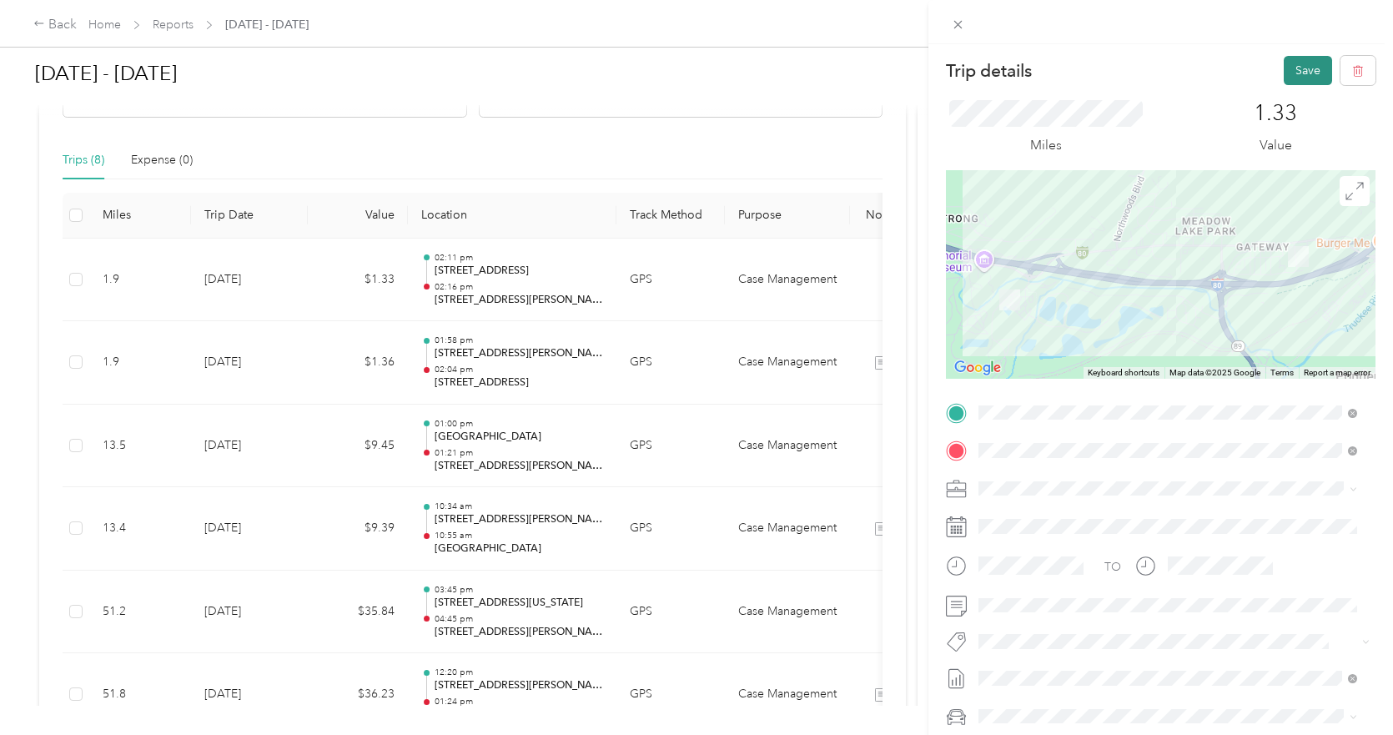
click at [1272, 72] on button "Save" at bounding box center [1308, 70] width 48 height 29
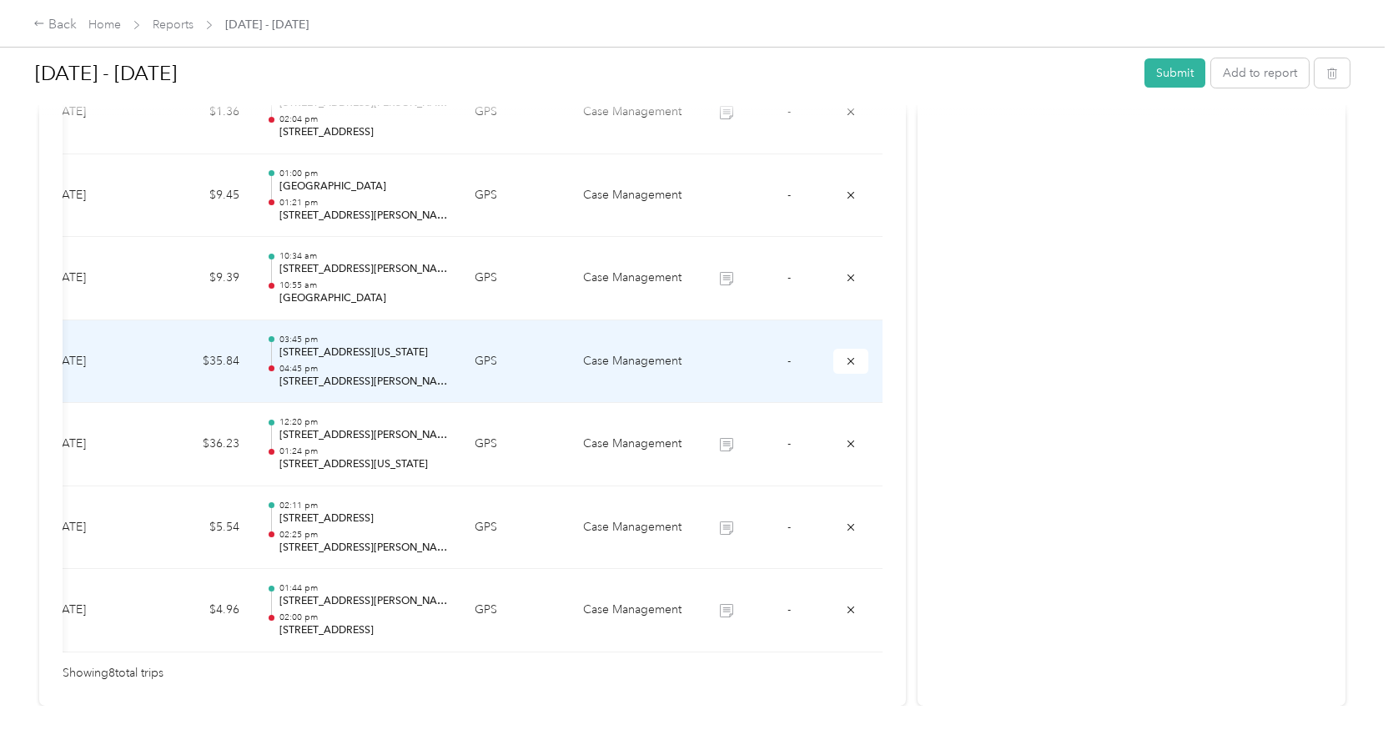
scroll to position [561, 0]
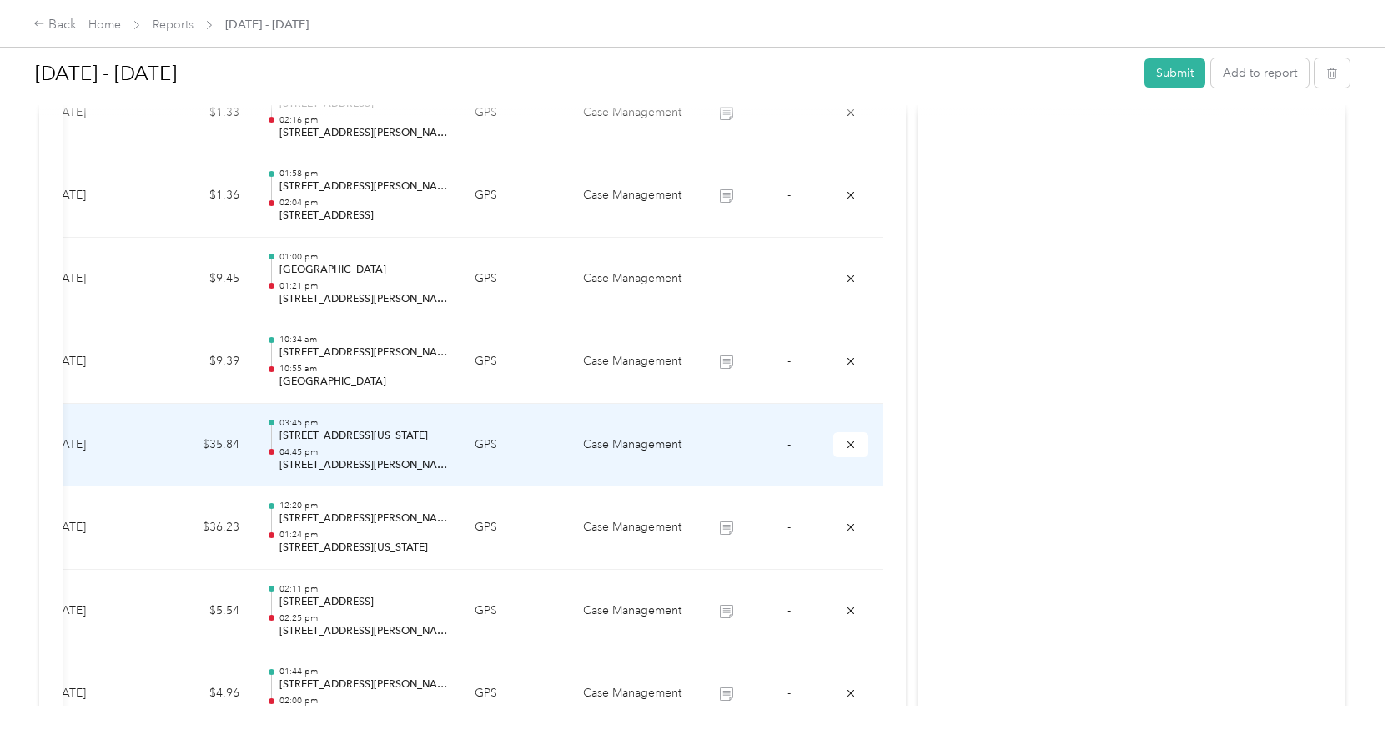
click at [722, 443] on td at bounding box center [726, 445] width 63 height 83
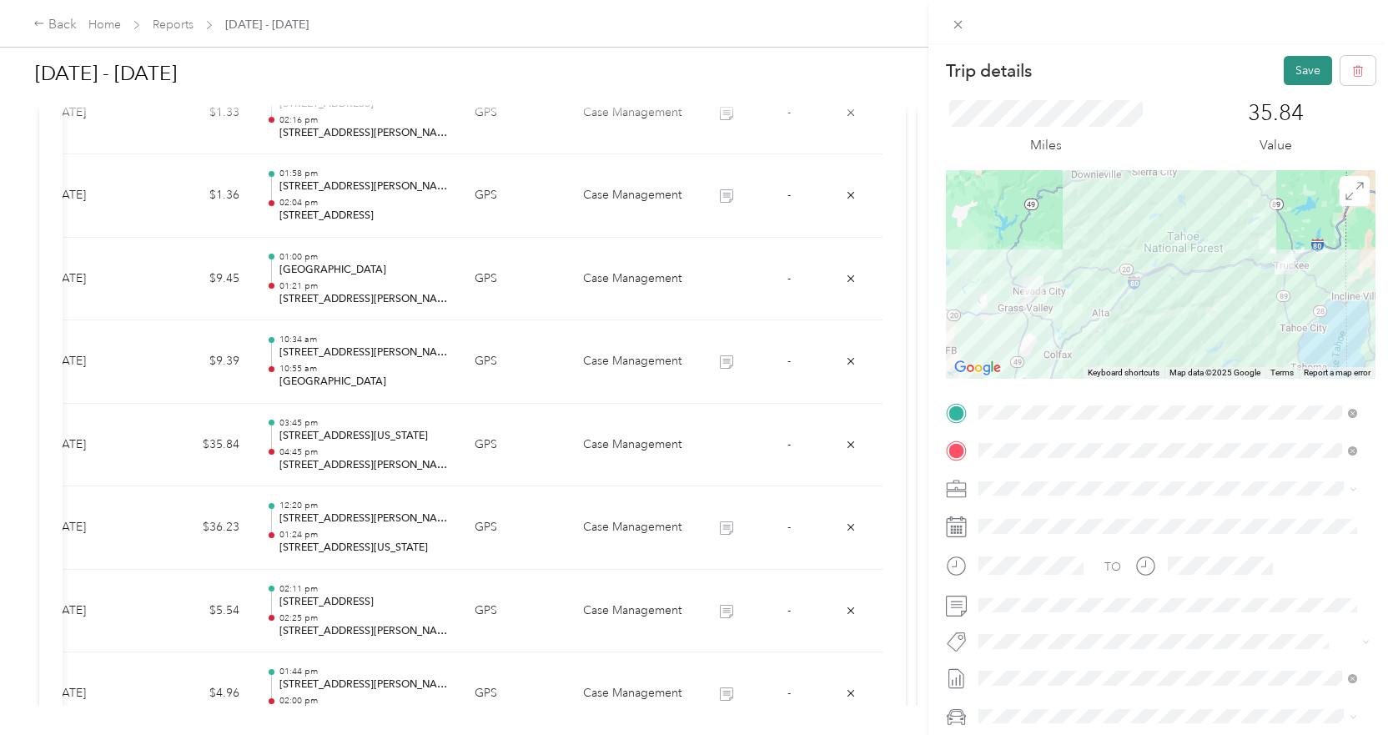
click at [1272, 68] on button "Save" at bounding box center [1308, 70] width 48 height 29
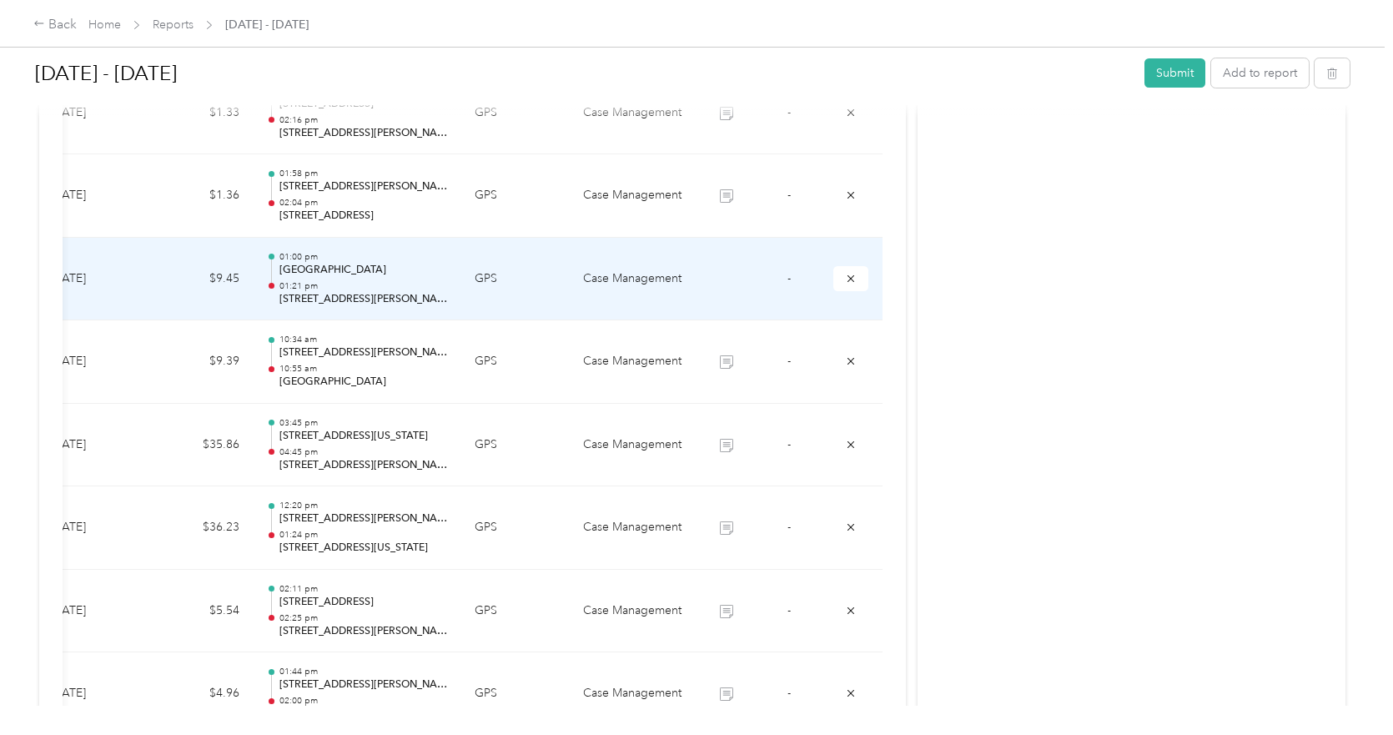
click at [729, 281] on td at bounding box center [726, 279] width 63 height 83
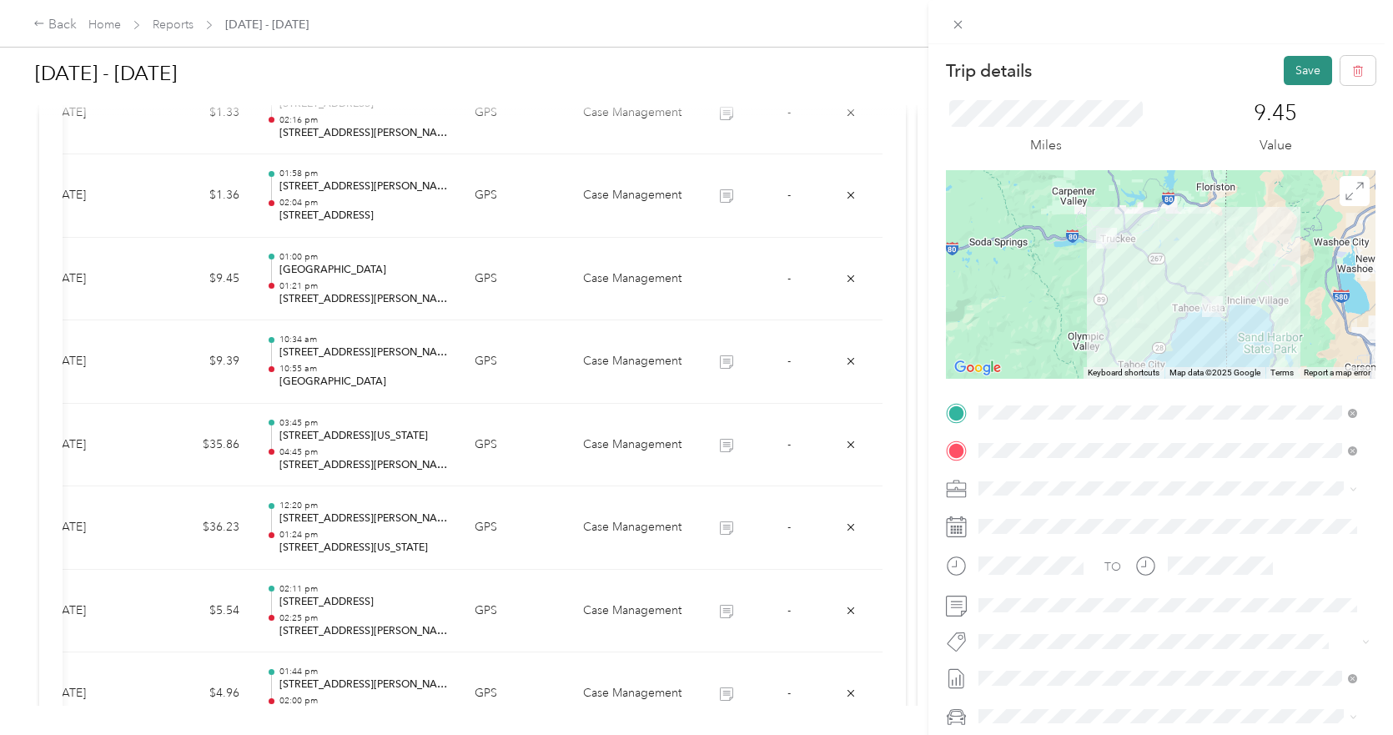
click at [1272, 65] on button "Save" at bounding box center [1308, 70] width 48 height 29
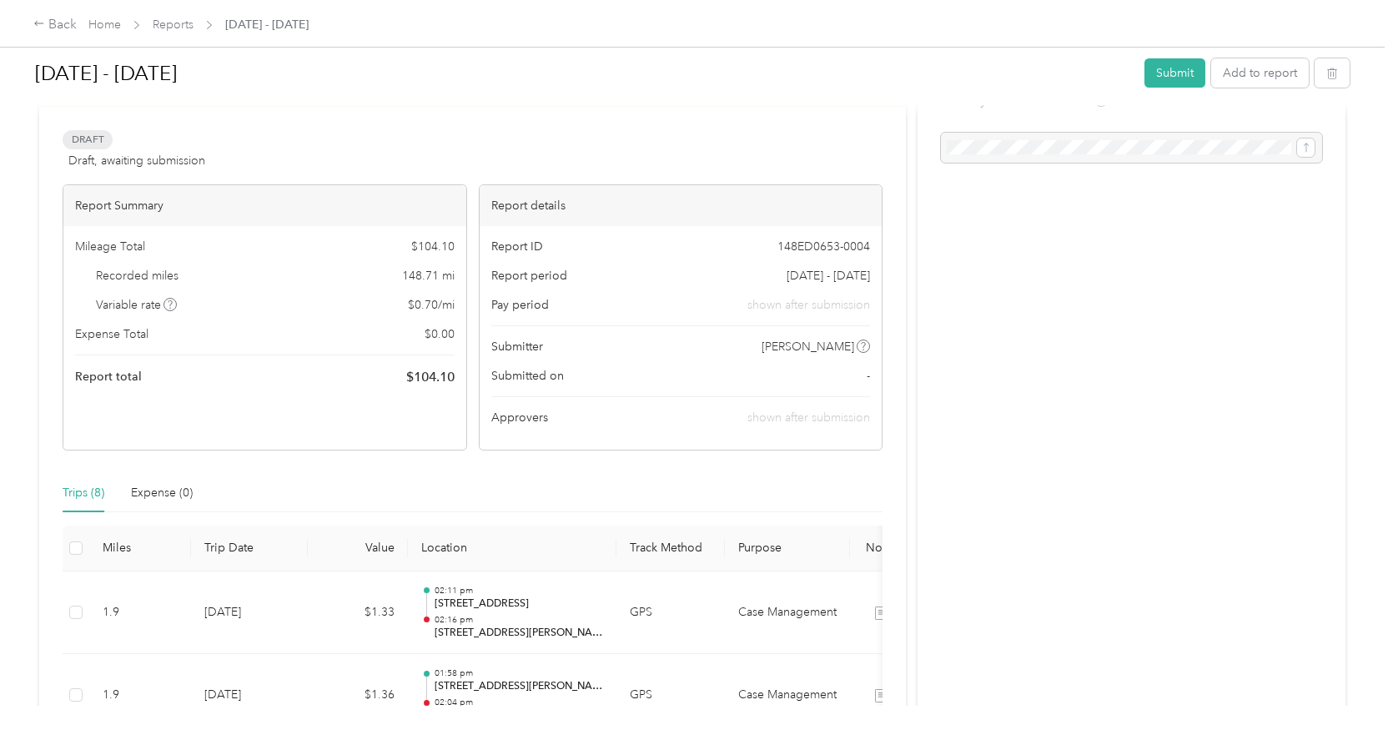
scroll to position [0, 0]
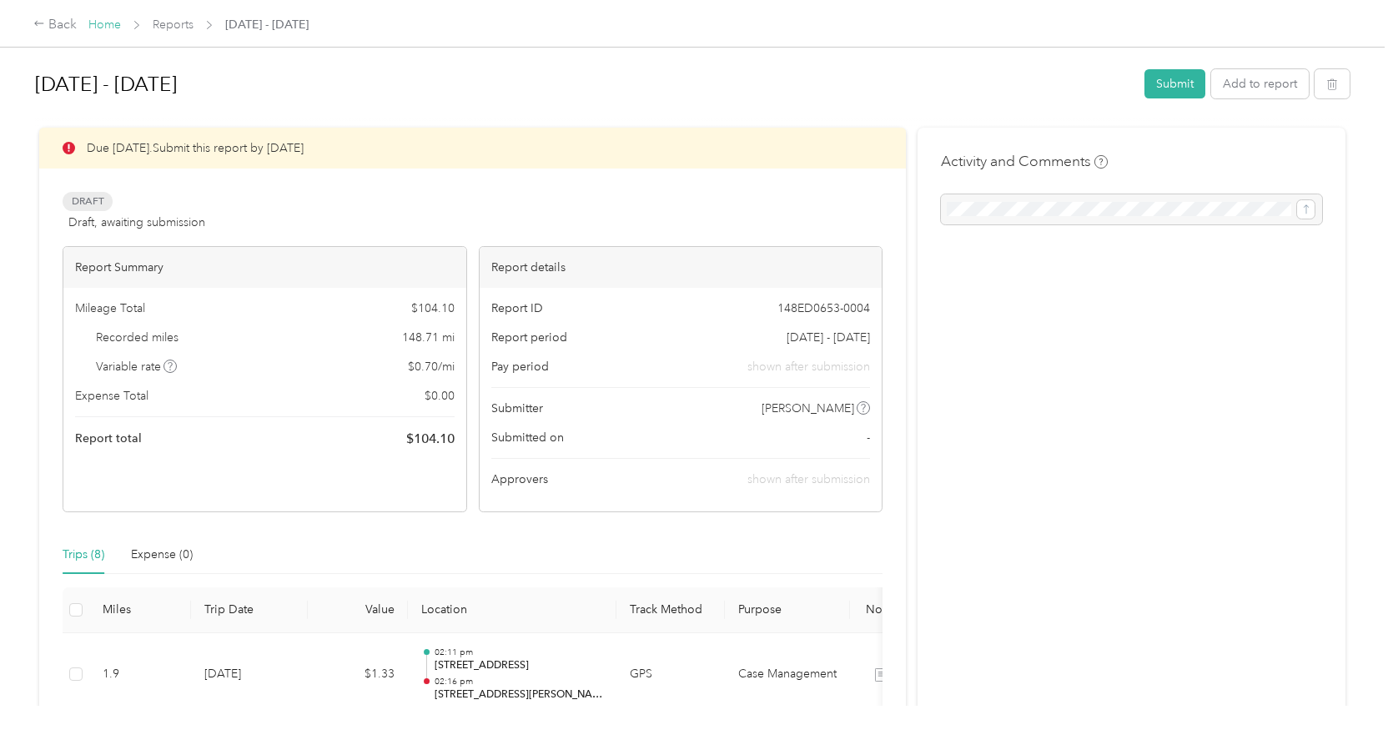
click at [105, 29] on link "Home" at bounding box center [104, 25] width 33 height 14
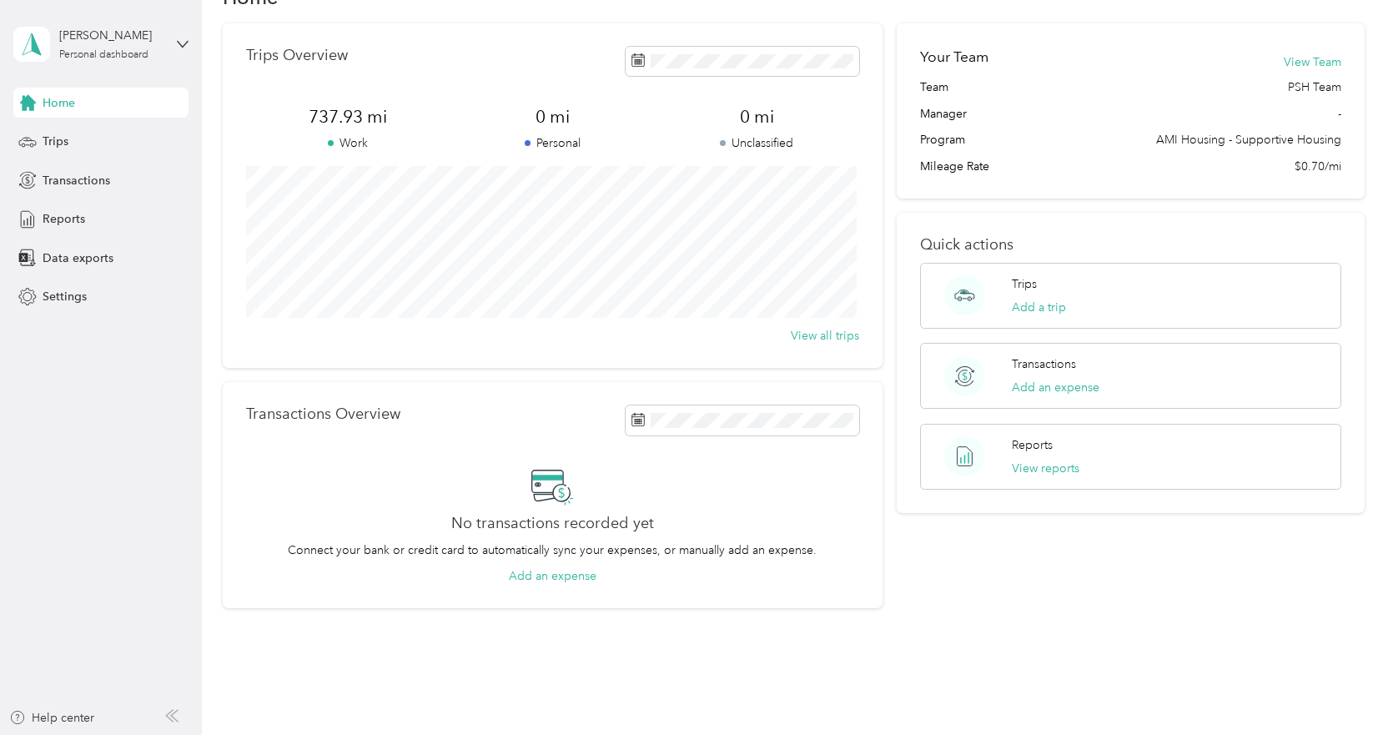
scroll to position [96, 0]
